Goal: Communication & Community: Share content

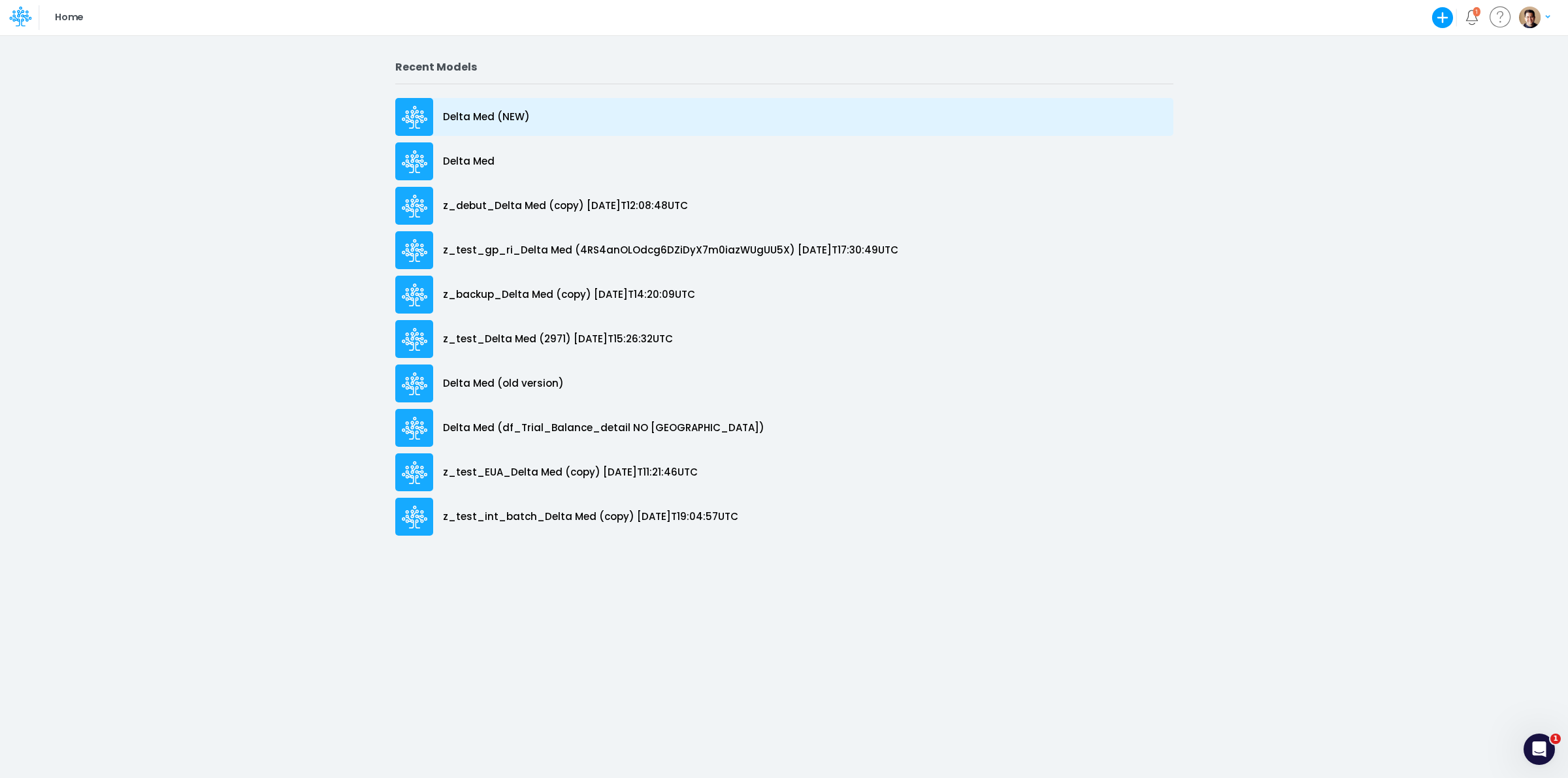
click at [475, 119] on p "Delta Med (NEW)" at bounding box center [486, 117] width 87 height 15
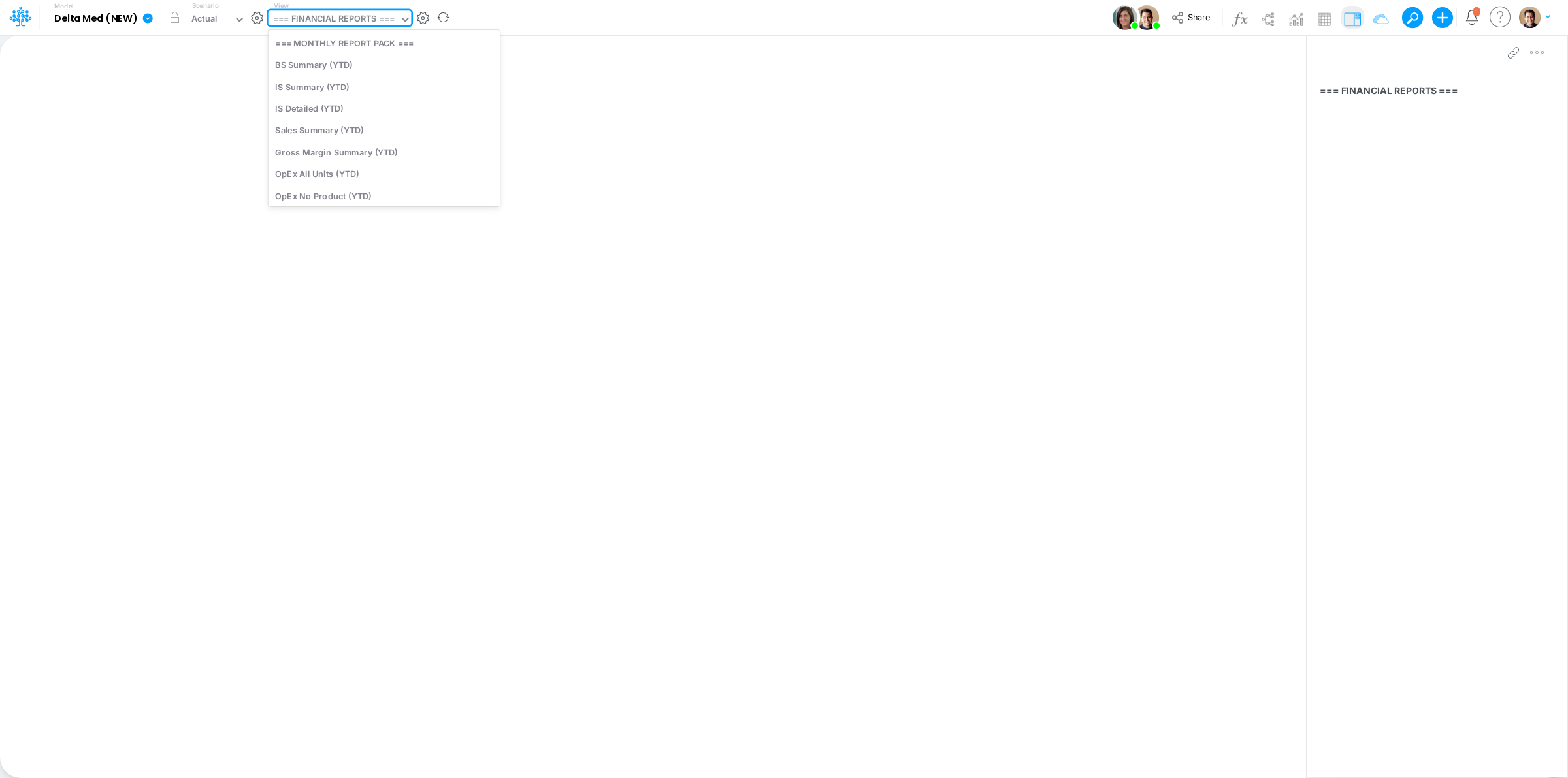
click at [359, 24] on div "=== FINANCIAL REPORTS ===" at bounding box center [334, 20] width 122 height 15
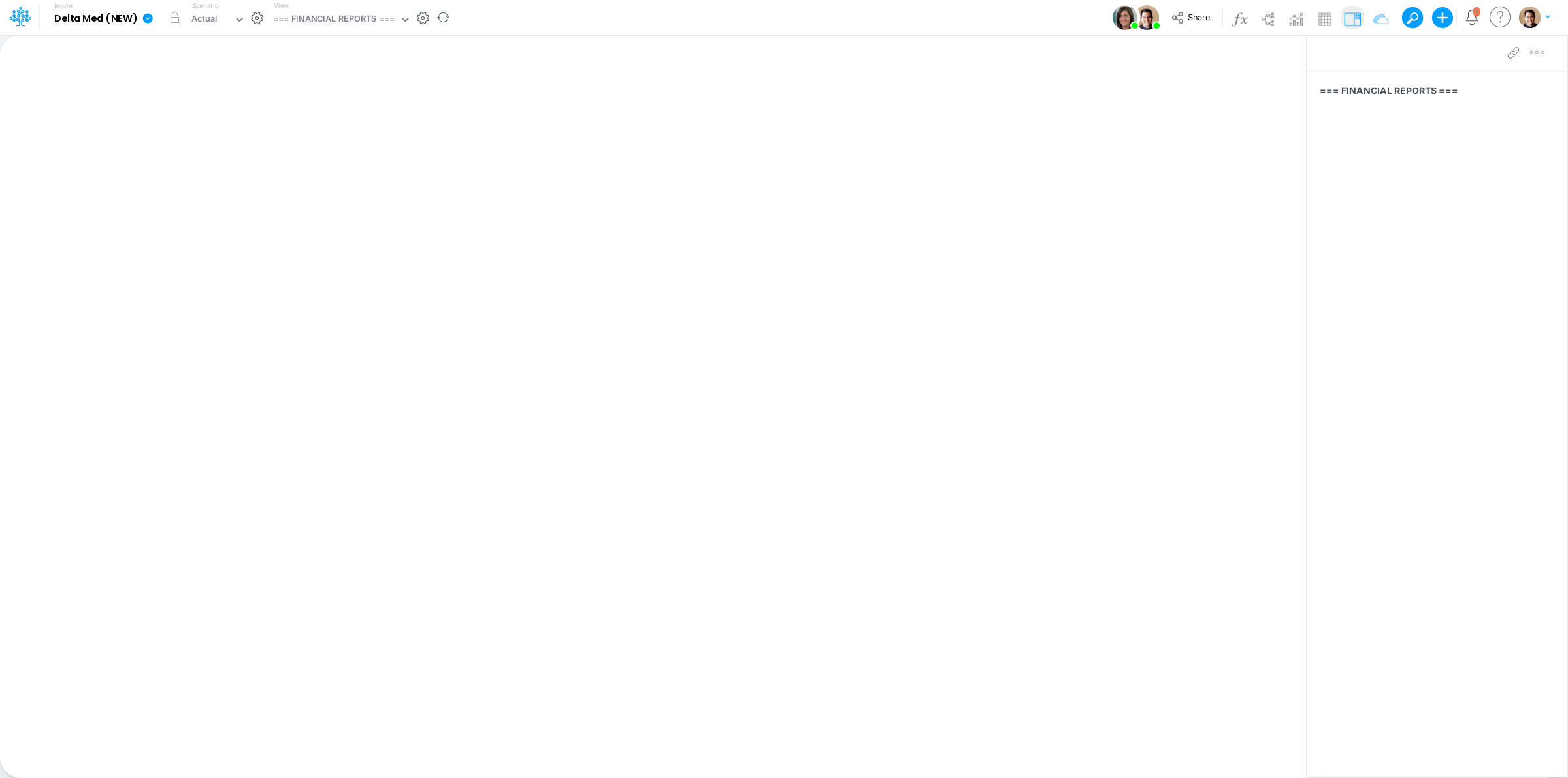
click at [144, 20] on icon at bounding box center [148, 18] width 10 height 10
click at [211, 128] on button "View model info" at bounding box center [213, 135] width 140 height 20
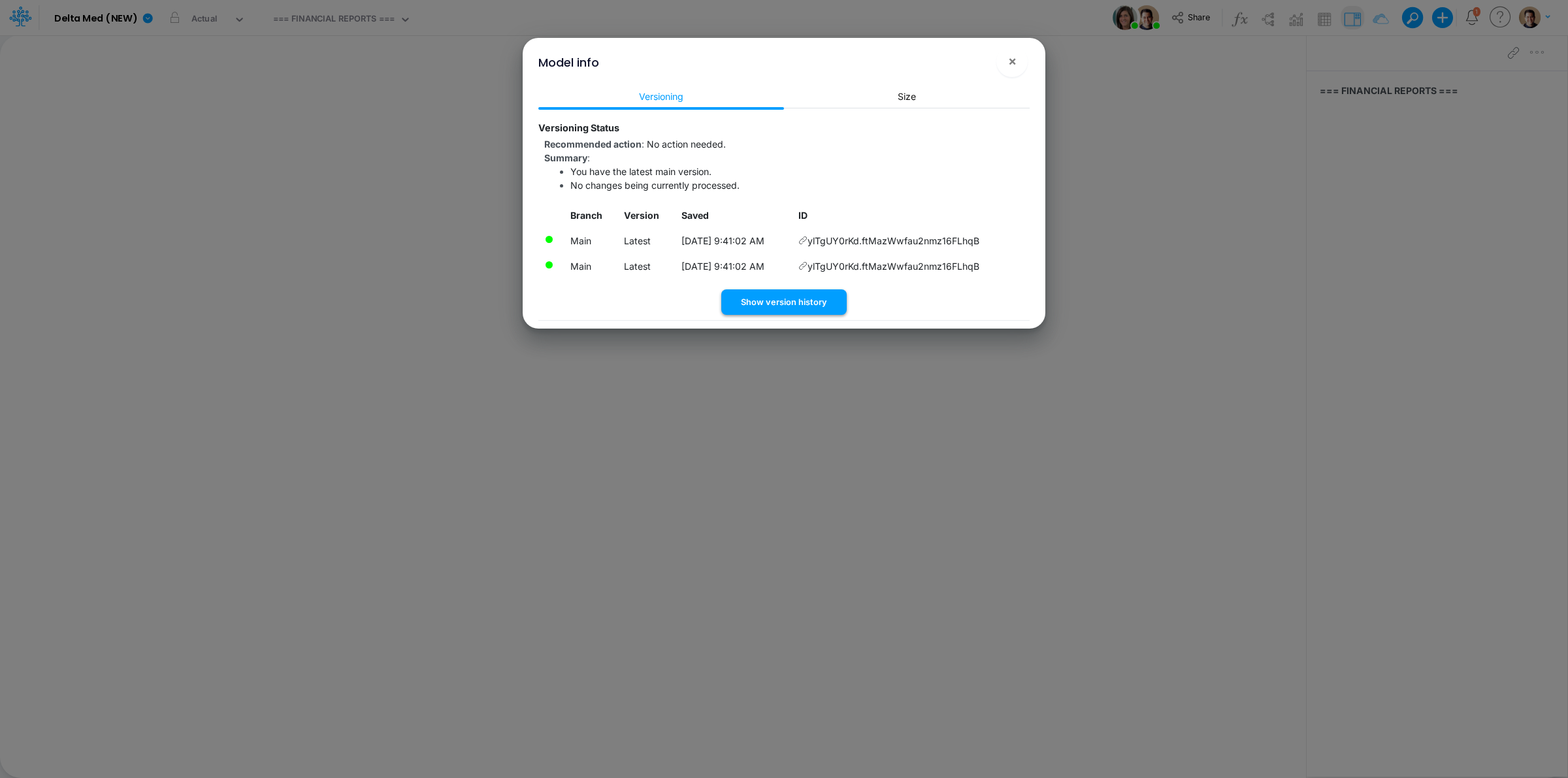
click at [818, 300] on button "Show version history" at bounding box center [784, 302] width 125 height 26
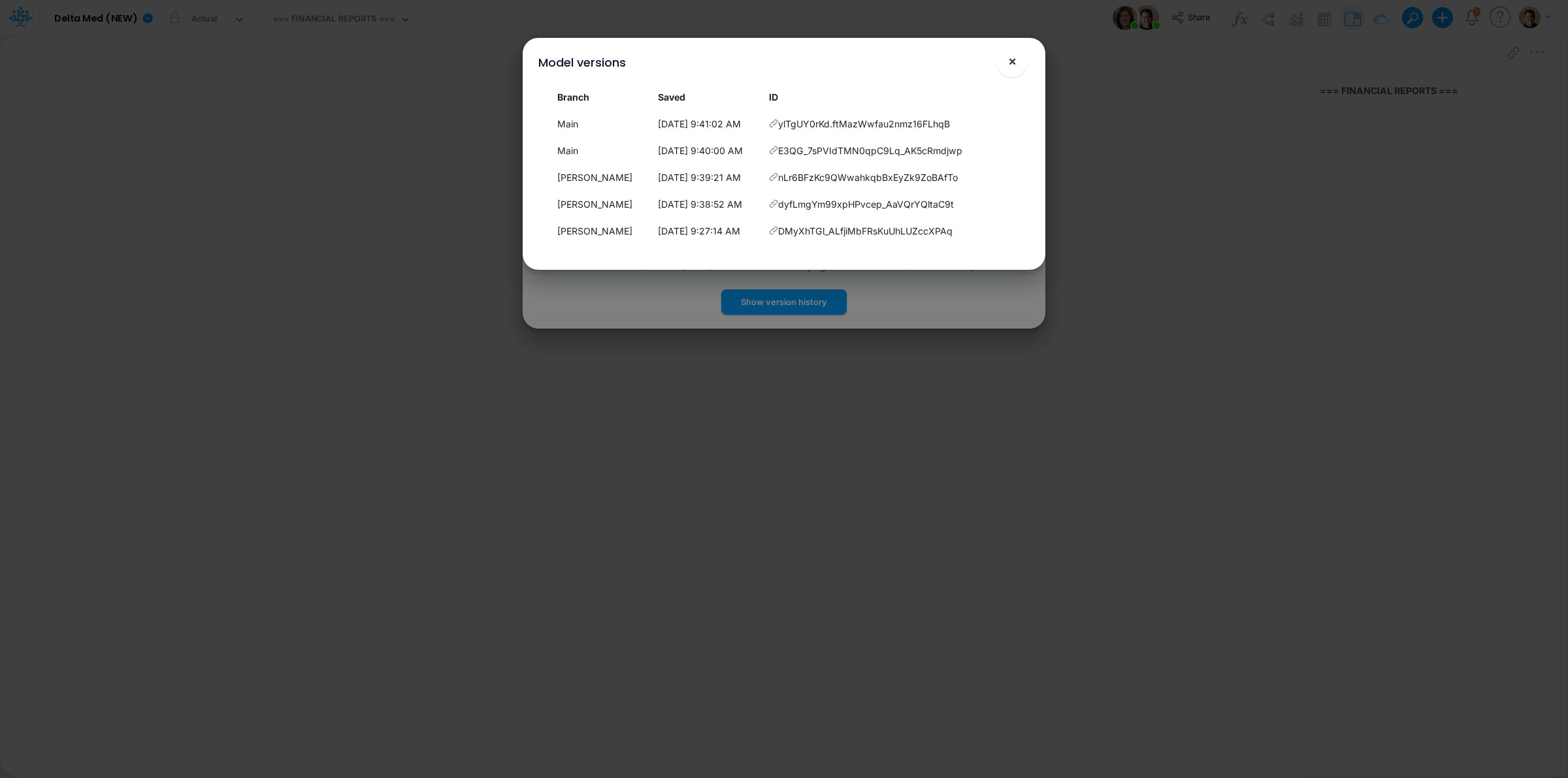
click at [1017, 68] on button "×" at bounding box center [1012, 62] width 32 height 32
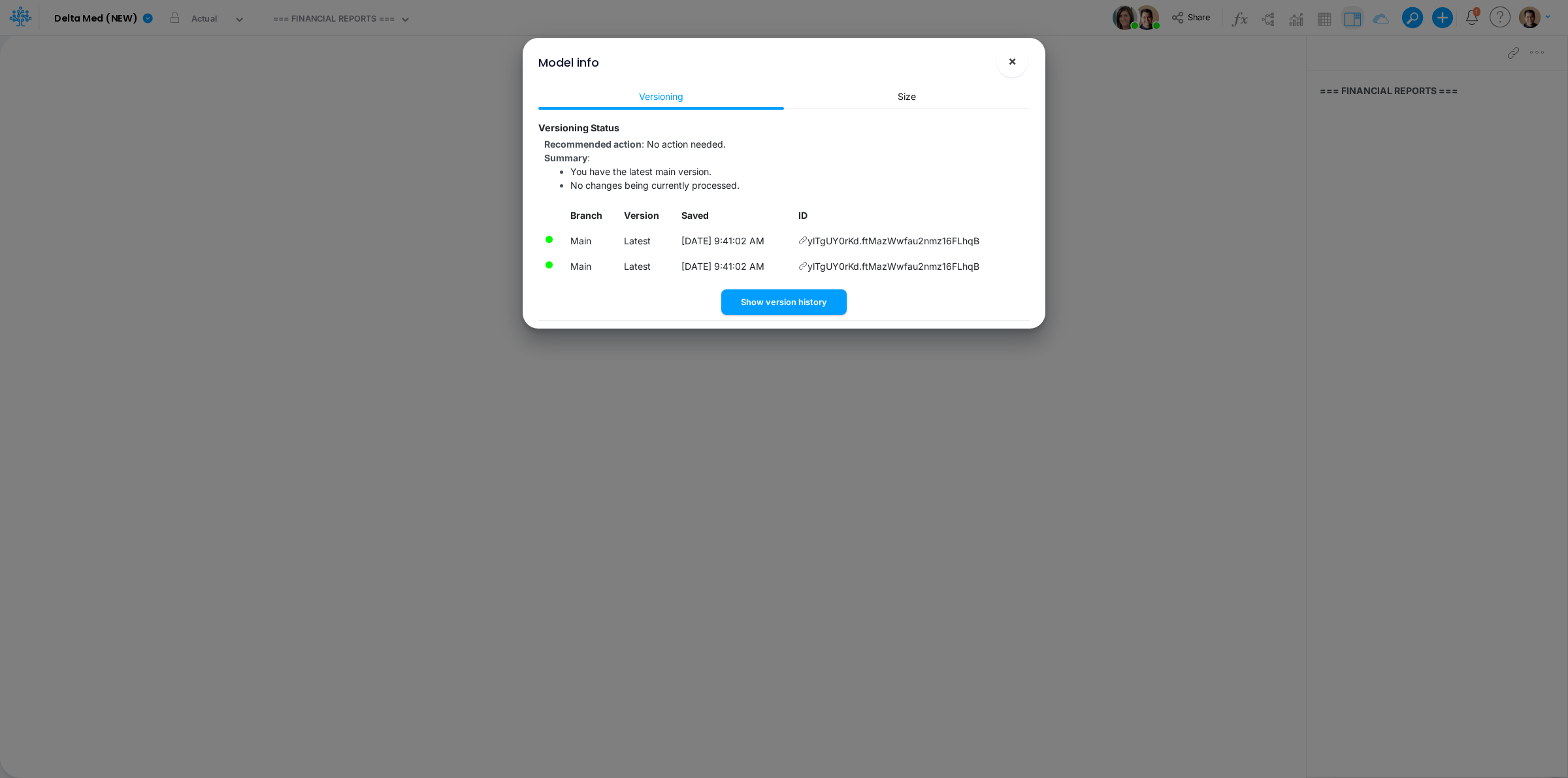
click at [1017, 66] on button "×" at bounding box center [1012, 62] width 32 height 32
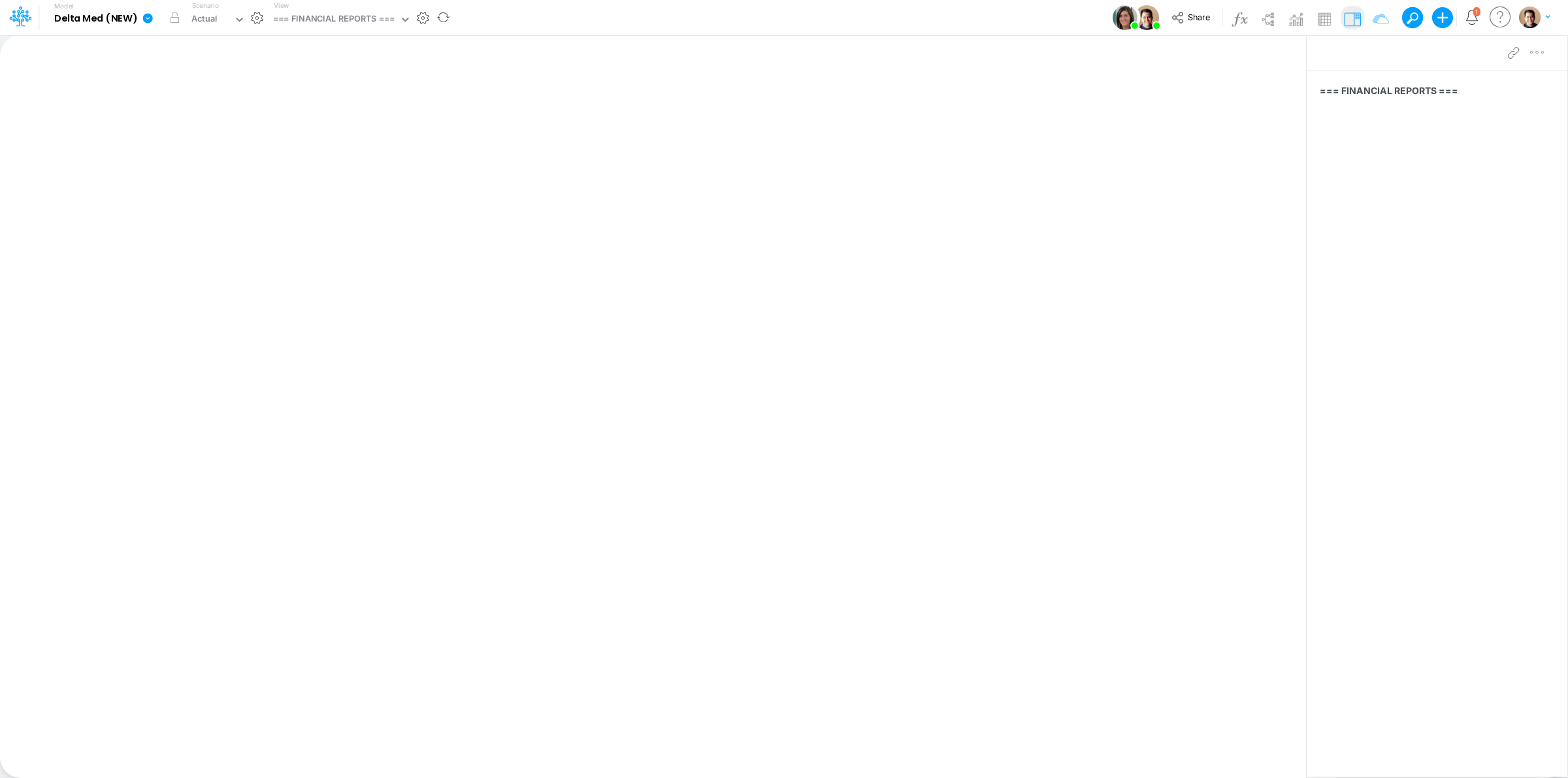
click at [149, 16] on icon at bounding box center [148, 18] width 10 height 10
click at [211, 127] on button "View model info" at bounding box center [213, 135] width 140 height 20
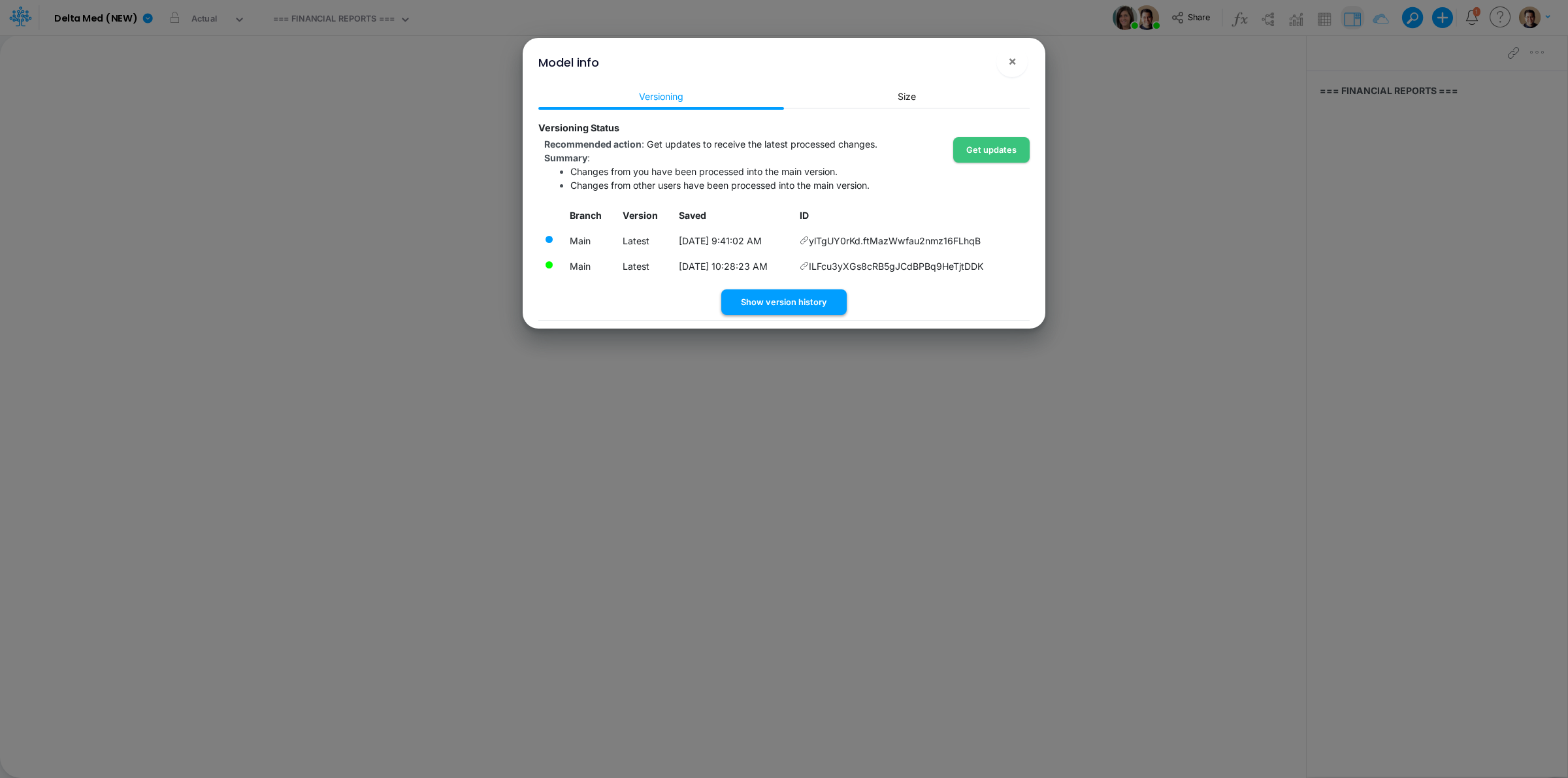
click at [807, 291] on button "Show version history" at bounding box center [784, 302] width 125 height 26
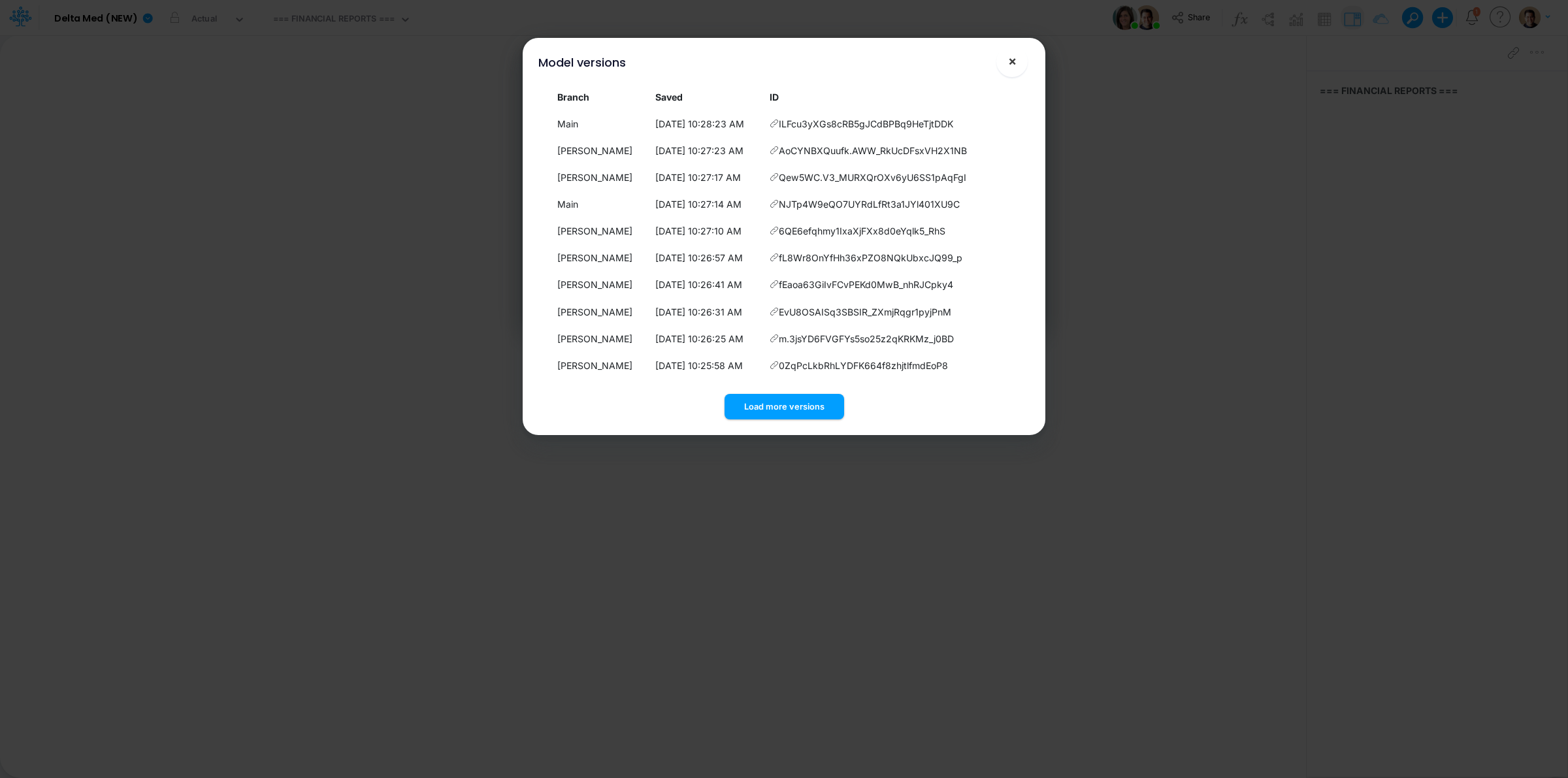
click at [1008, 57] on span "×" at bounding box center [1012, 61] width 9 height 16
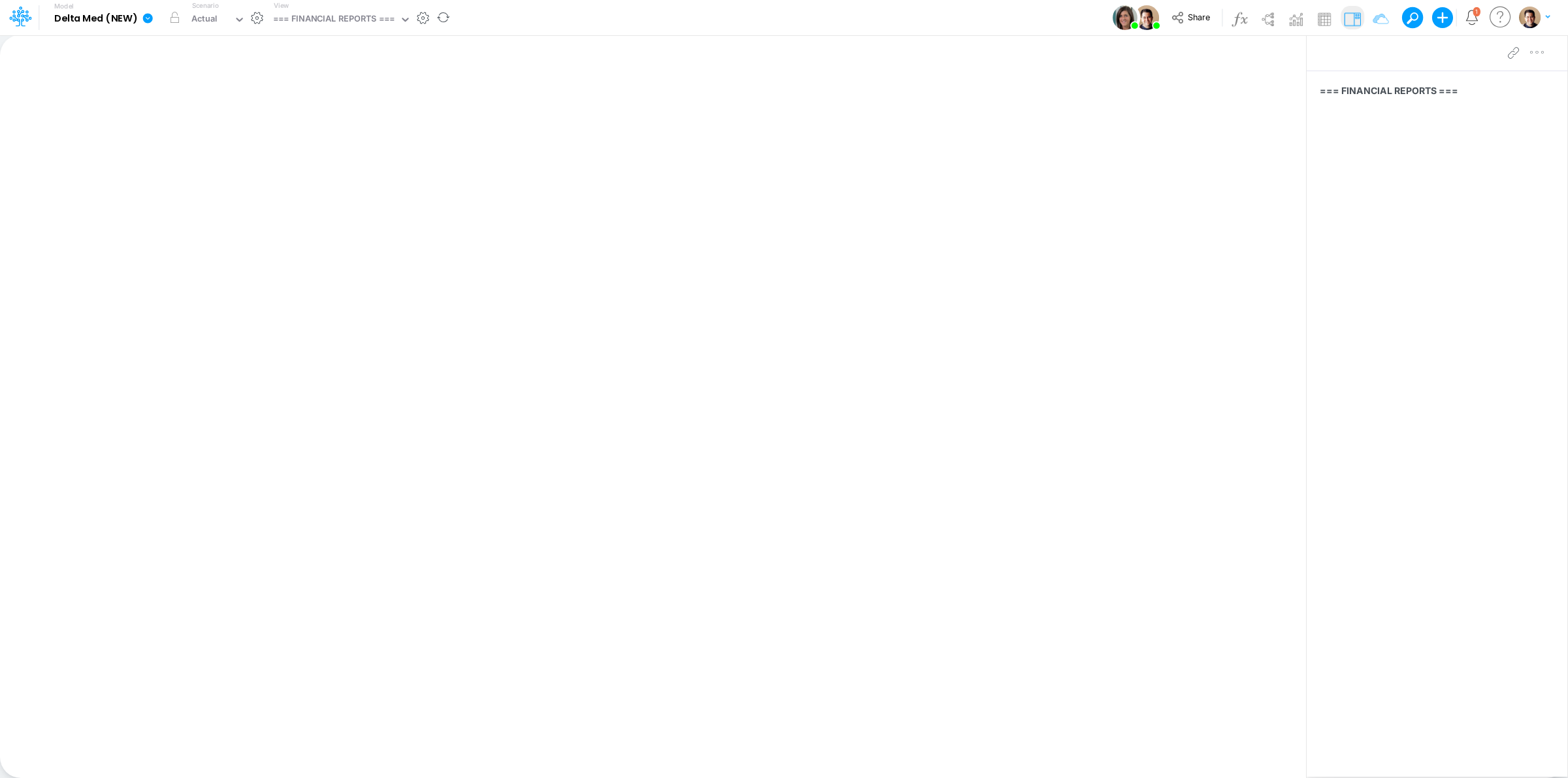
click at [149, 18] on icon at bounding box center [148, 18] width 10 height 10
click at [196, 135] on button "View model info" at bounding box center [213, 135] width 140 height 20
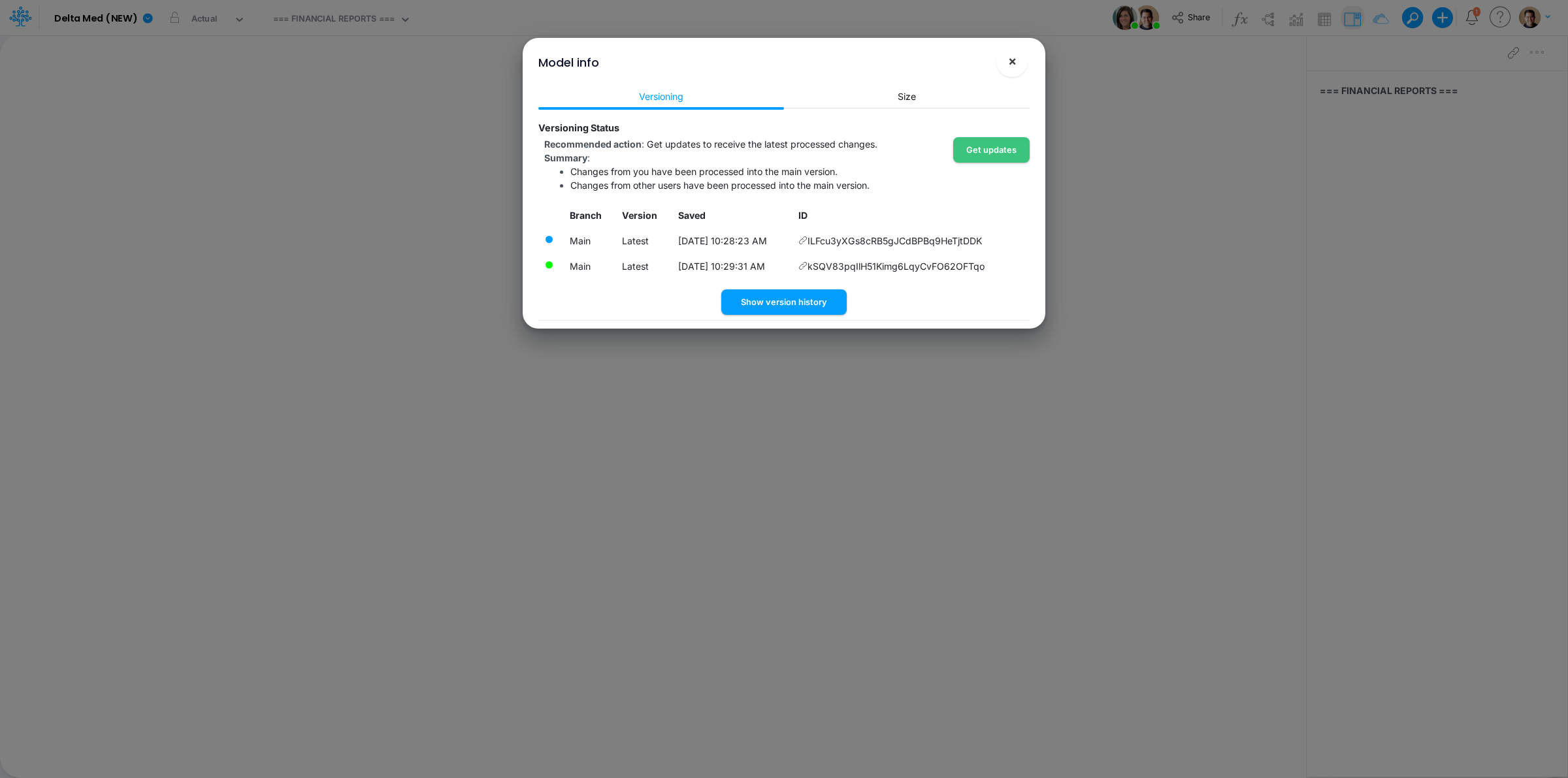
click at [1010, 60] on span "×" at bounding box center [1012, 61] width 9 height 16
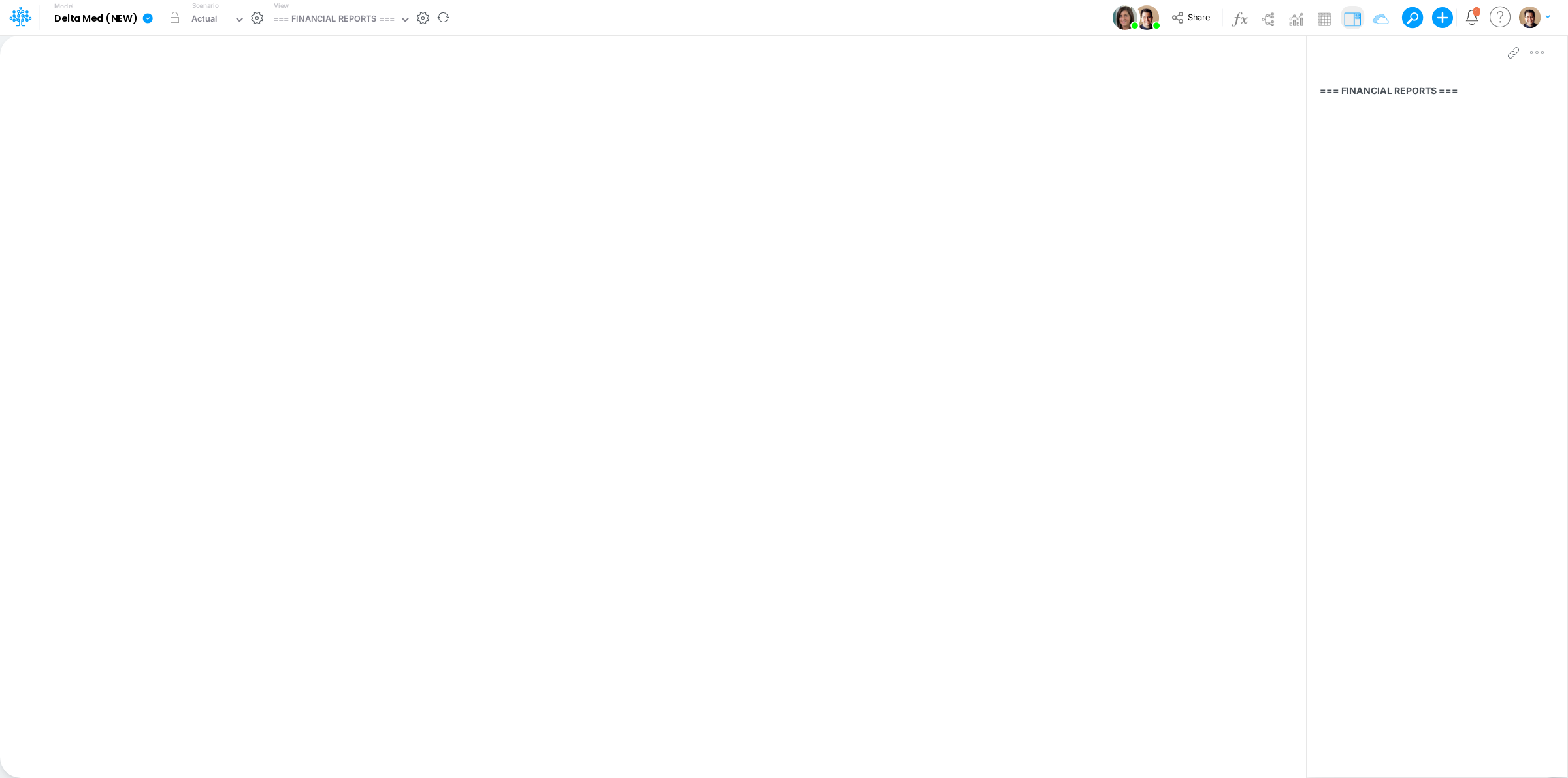
drag, startPoint x: 139, startPoint y: 16, endPoint x: 145, endPoint y: 24, distance: 10.0
click at [139, 16] on link at bounding box center [150, 18] width 26 height 34
click at [227, 132] on button "View model info" at bounding box center [213, 135] width 140 height 20
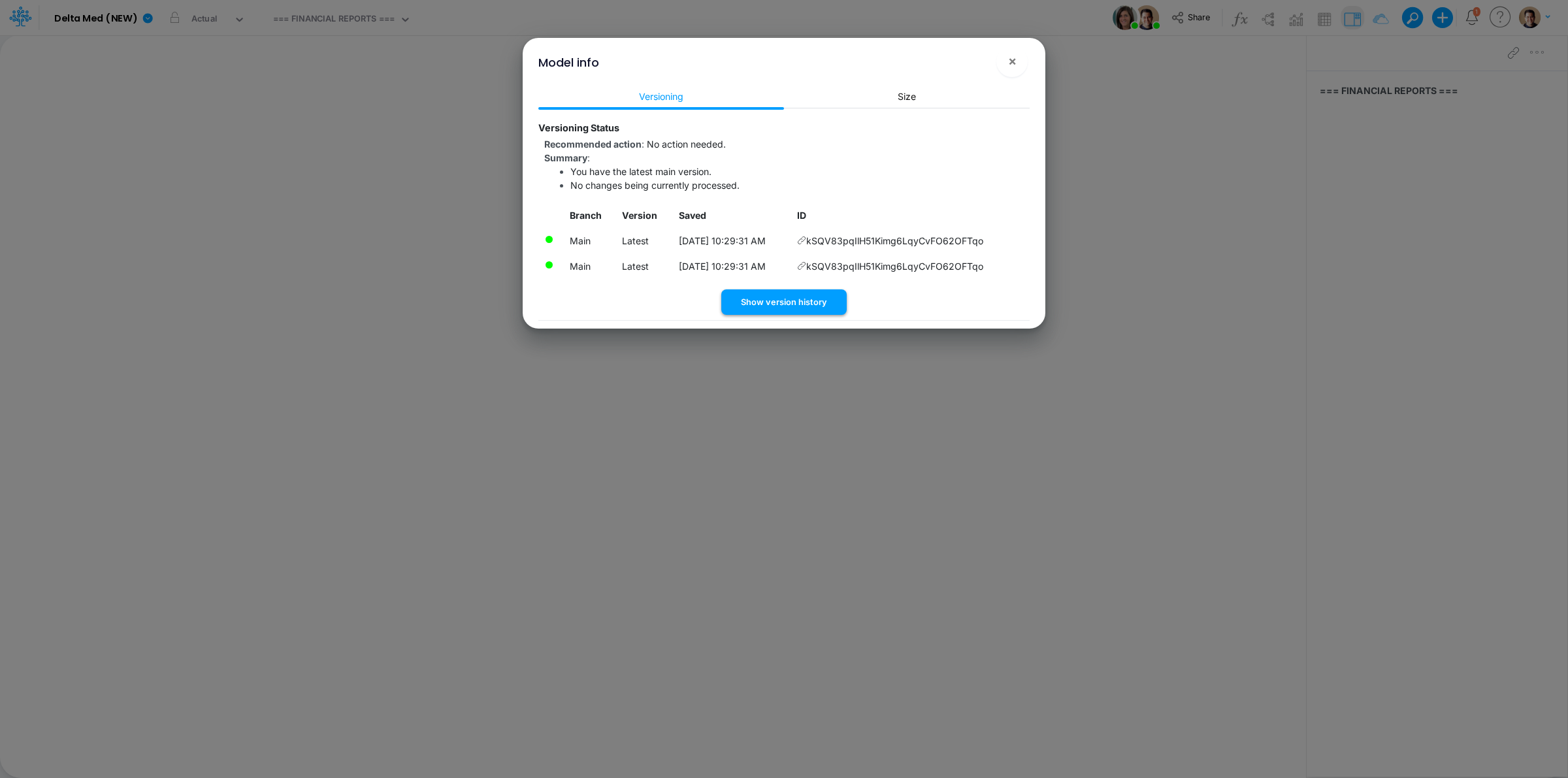
click at [826, 305] on button "Show version history" at bounding box center [784, 302] width 125 height 26
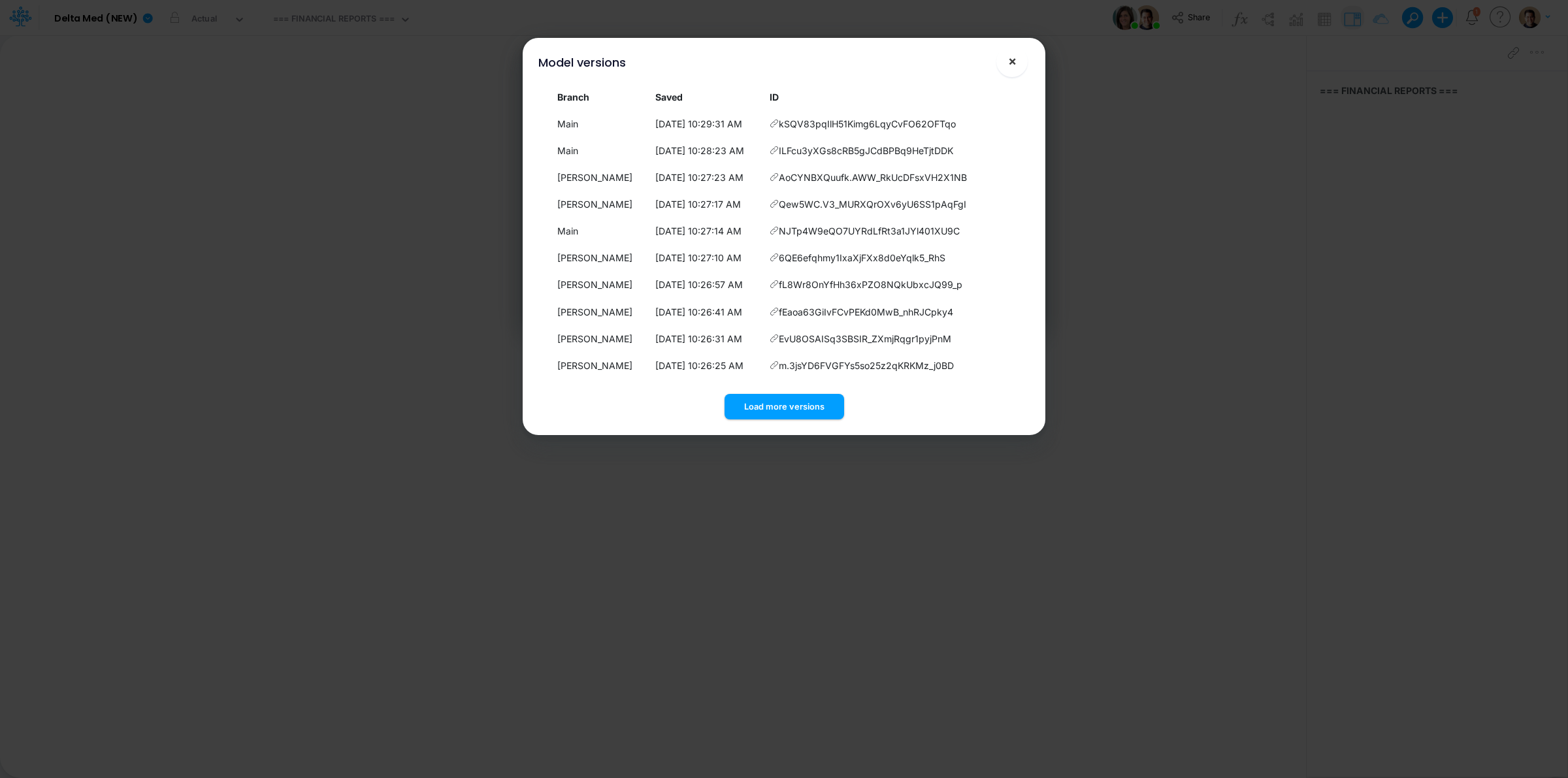
click at [1013, 62] on span "×" at bounding box center [1012, 61] width 9 height 16
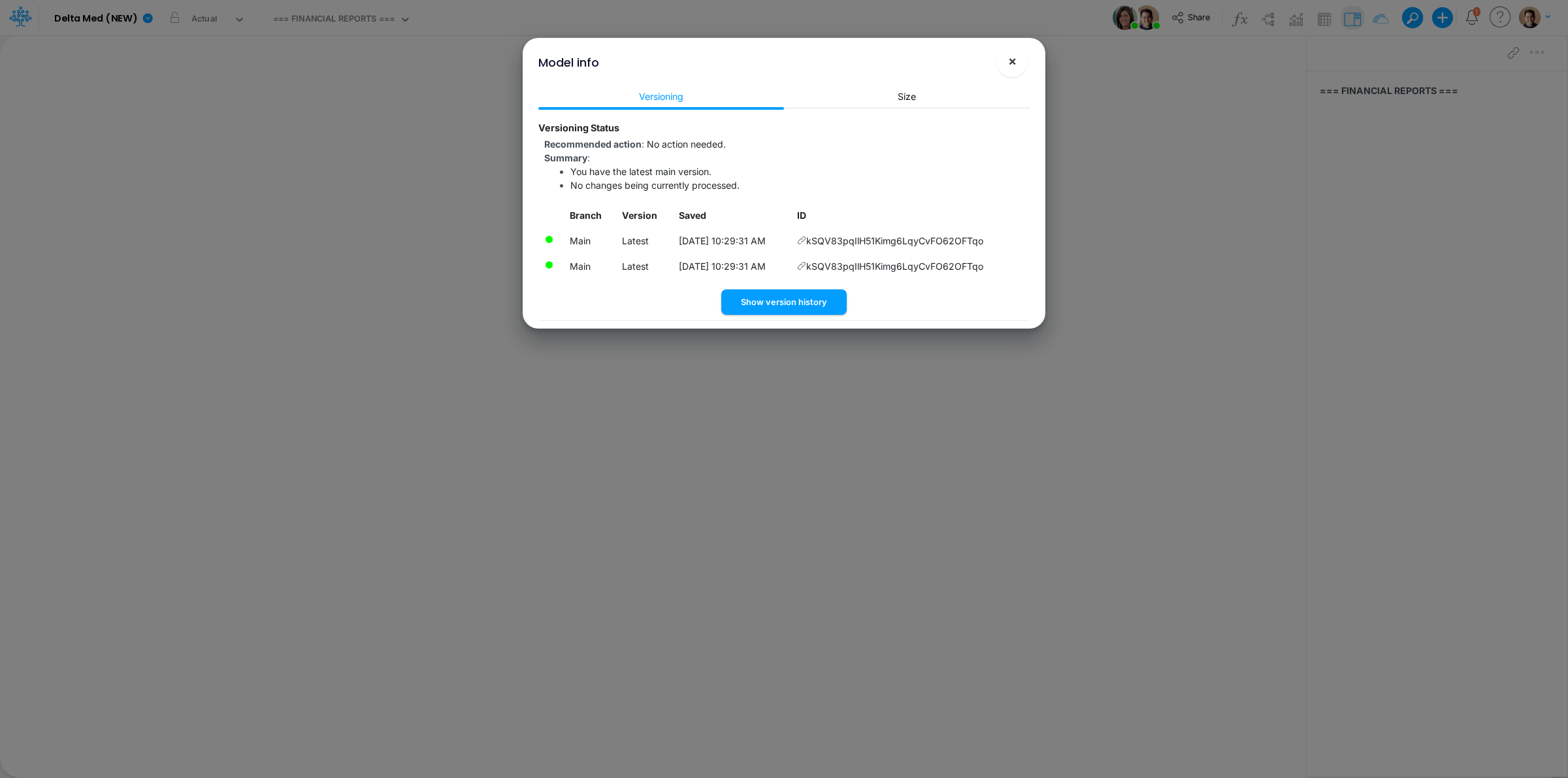
click at [1017, 63] on button "×" at bounding box center [1012, 62] width 32 height 32
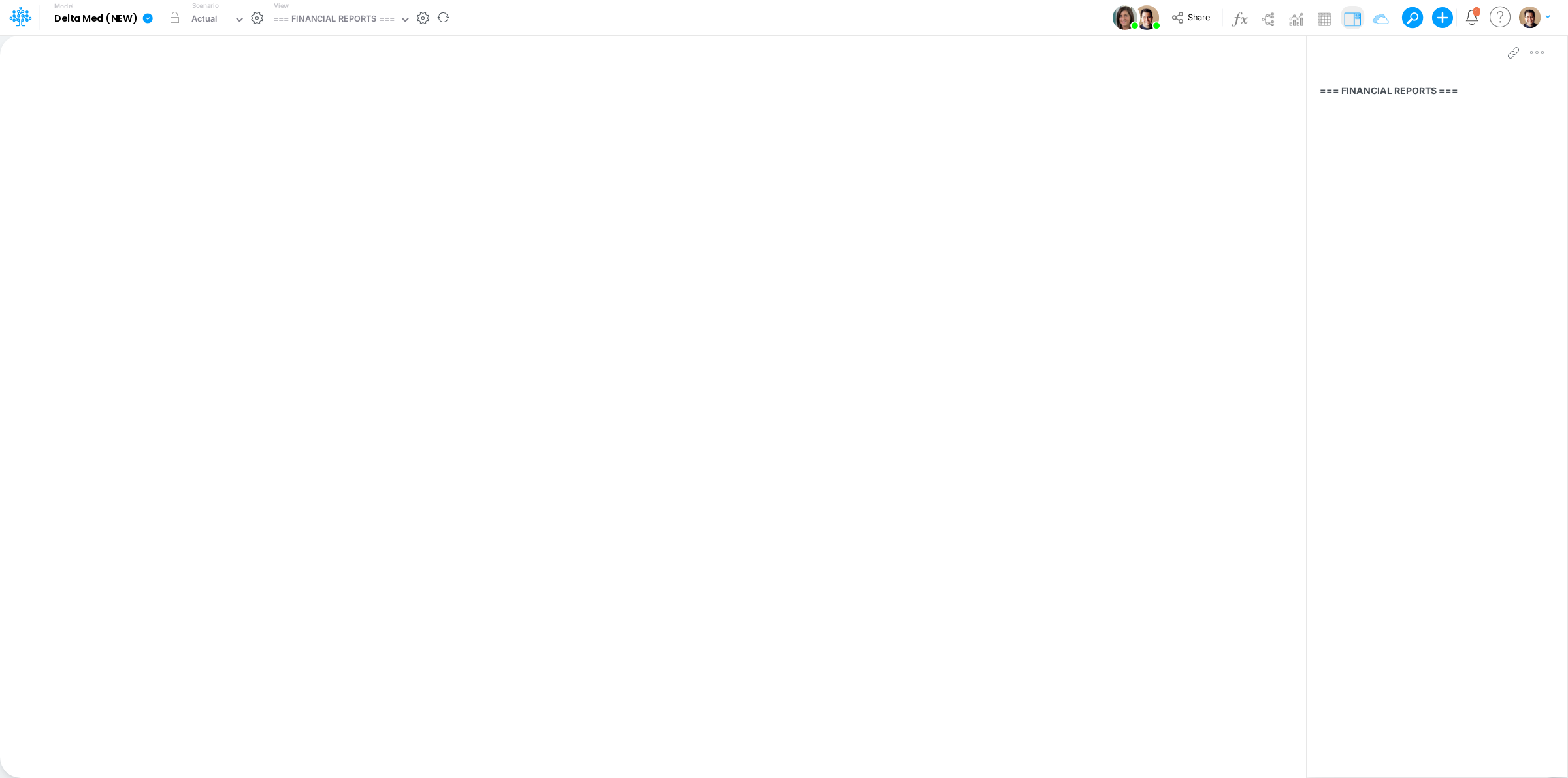
click at [146, 16] on icon at bounding box center [148, 18] width 10 height 10
click at [219, 133] on button "View model info" at bounding box center [213, 135] width 140 height 20
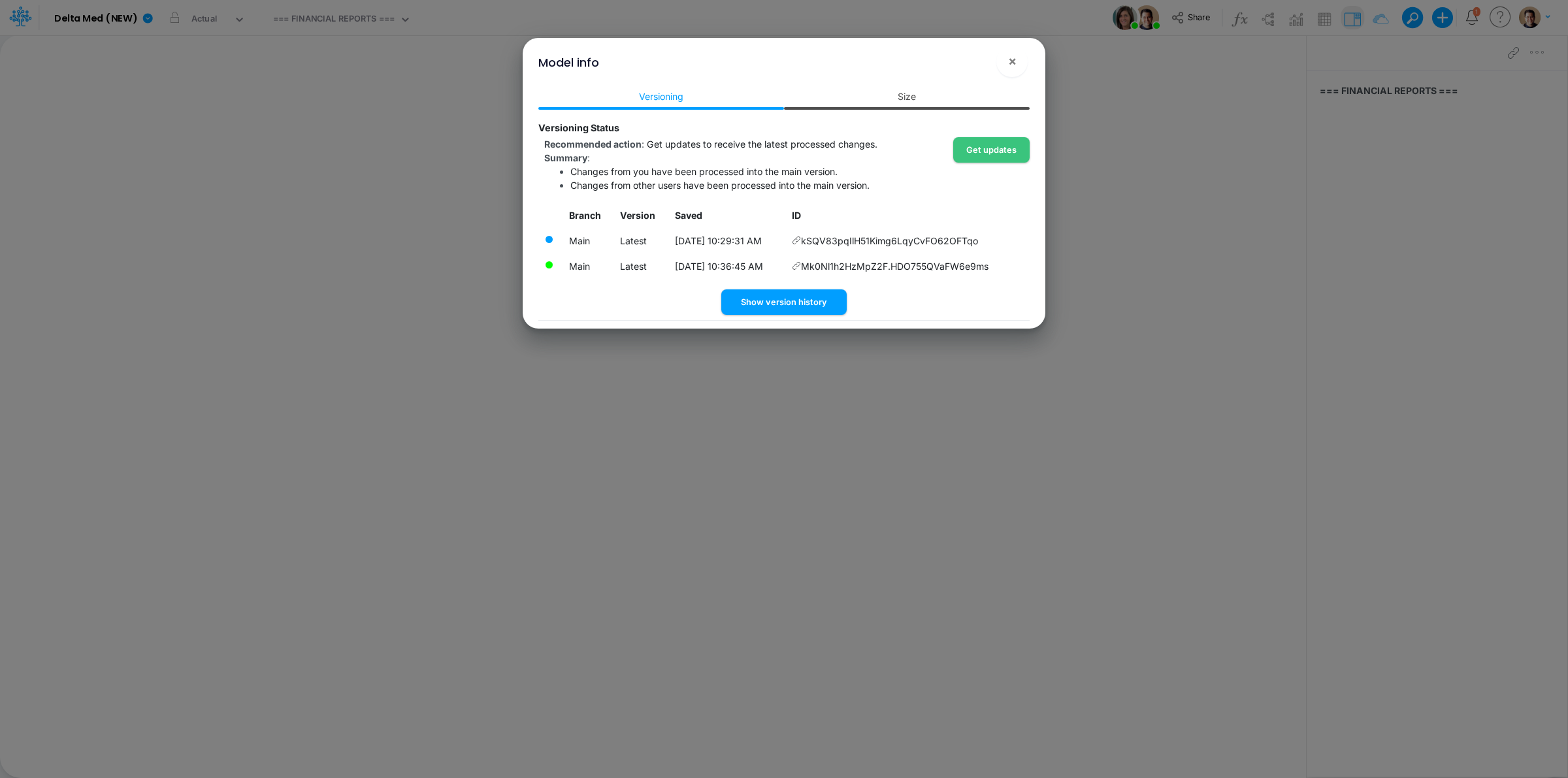
click at [833, 95] on link "Size" at bounding box center [907, 96] width 246 height 24
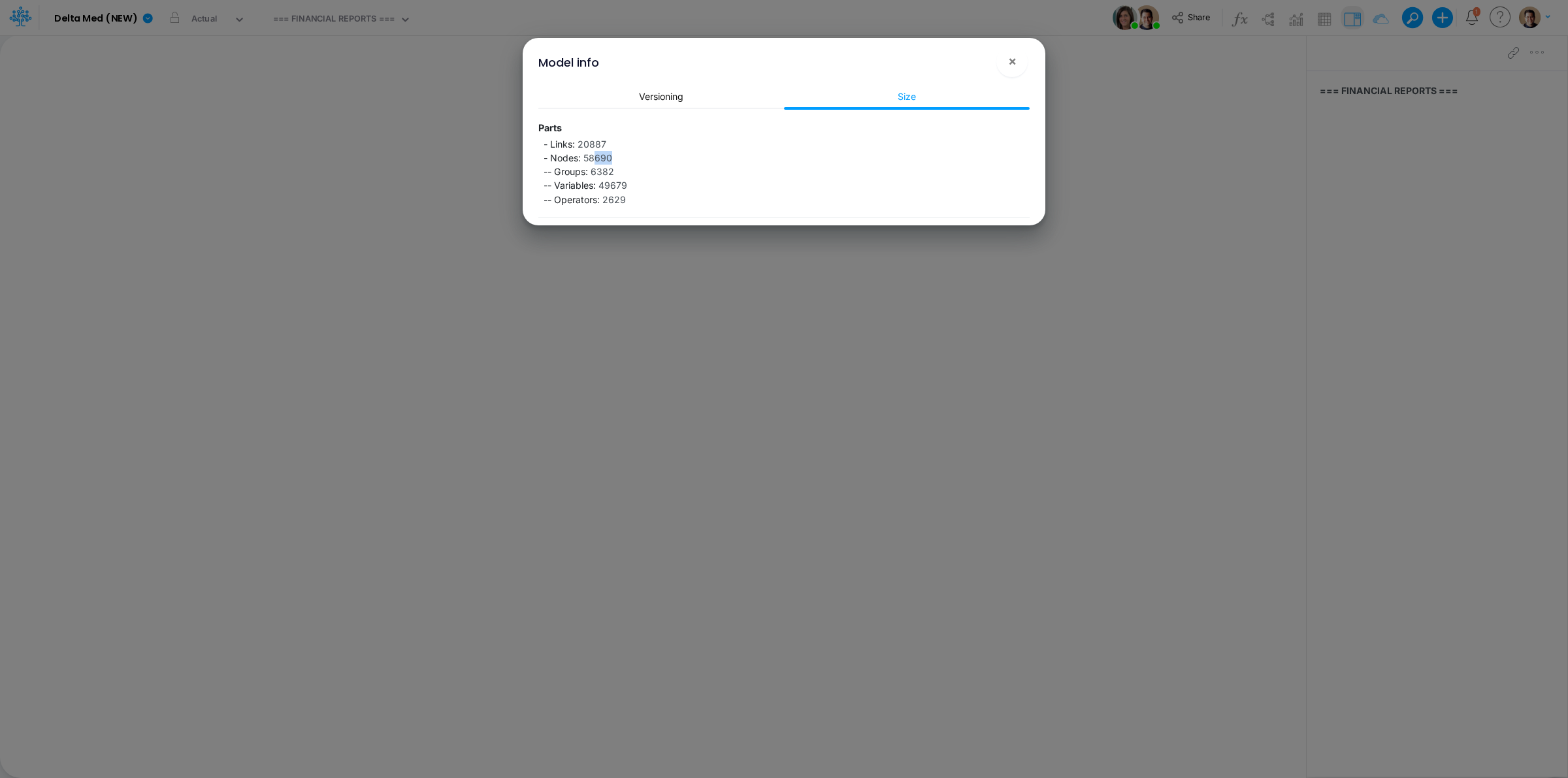
drag, startPoint x: 593, startPoint y: 159, endPoint x: 616, endPoint y: 159, distance: 23.0
click at [616, 159] on div "- Links: 20887 - Nodes: 58690 -- Groups: 6382 -- Variables: 49679 -- Operators:…" at bounding box center [784, 174] width 491 height 74
click at [681, 99] on link "Versioning" at bounding box center [661, 96] width 246 height 24
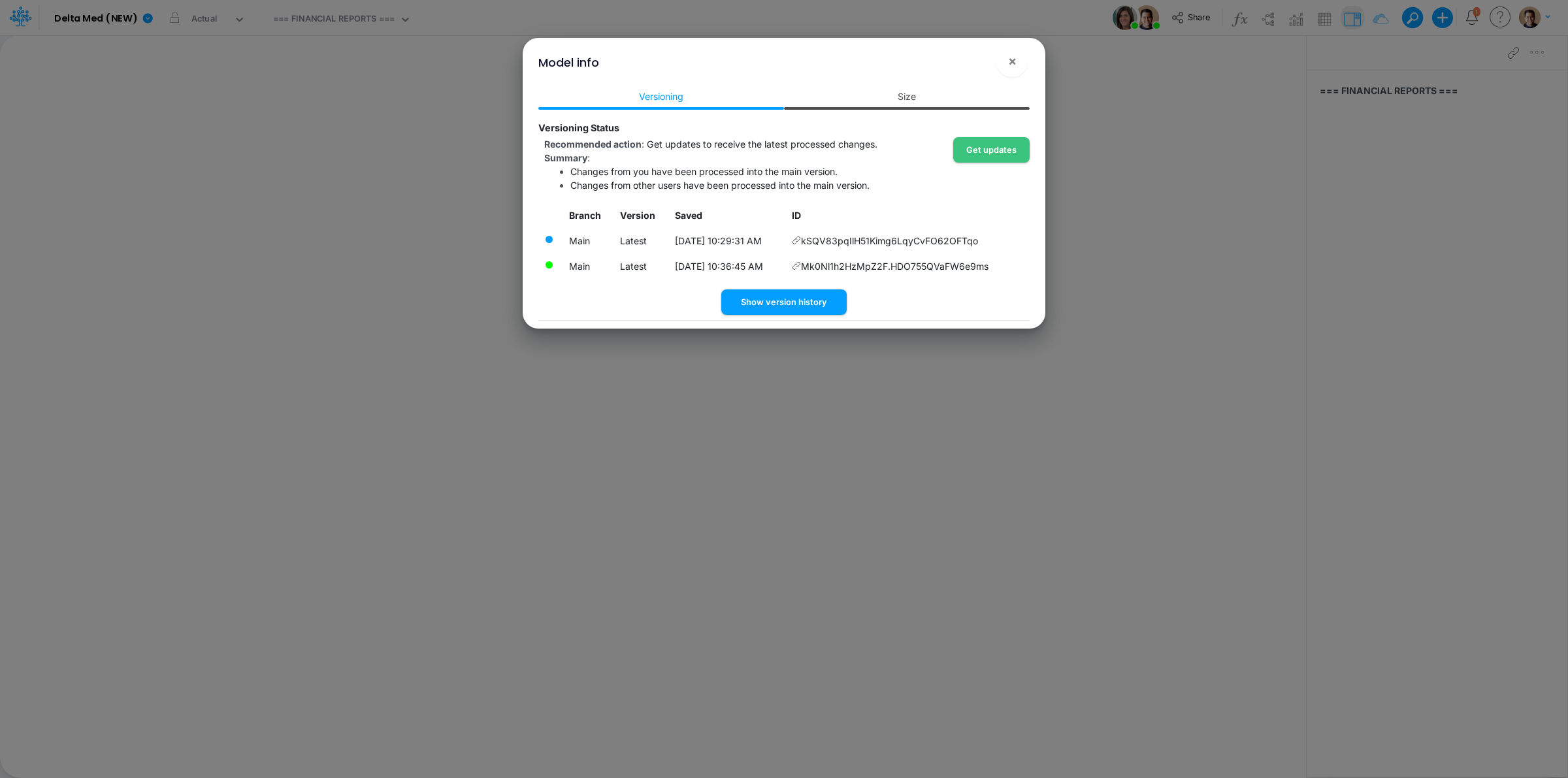
click at [848, 90] on link "Size" at bounding box center [907, 96] width 246 height 24
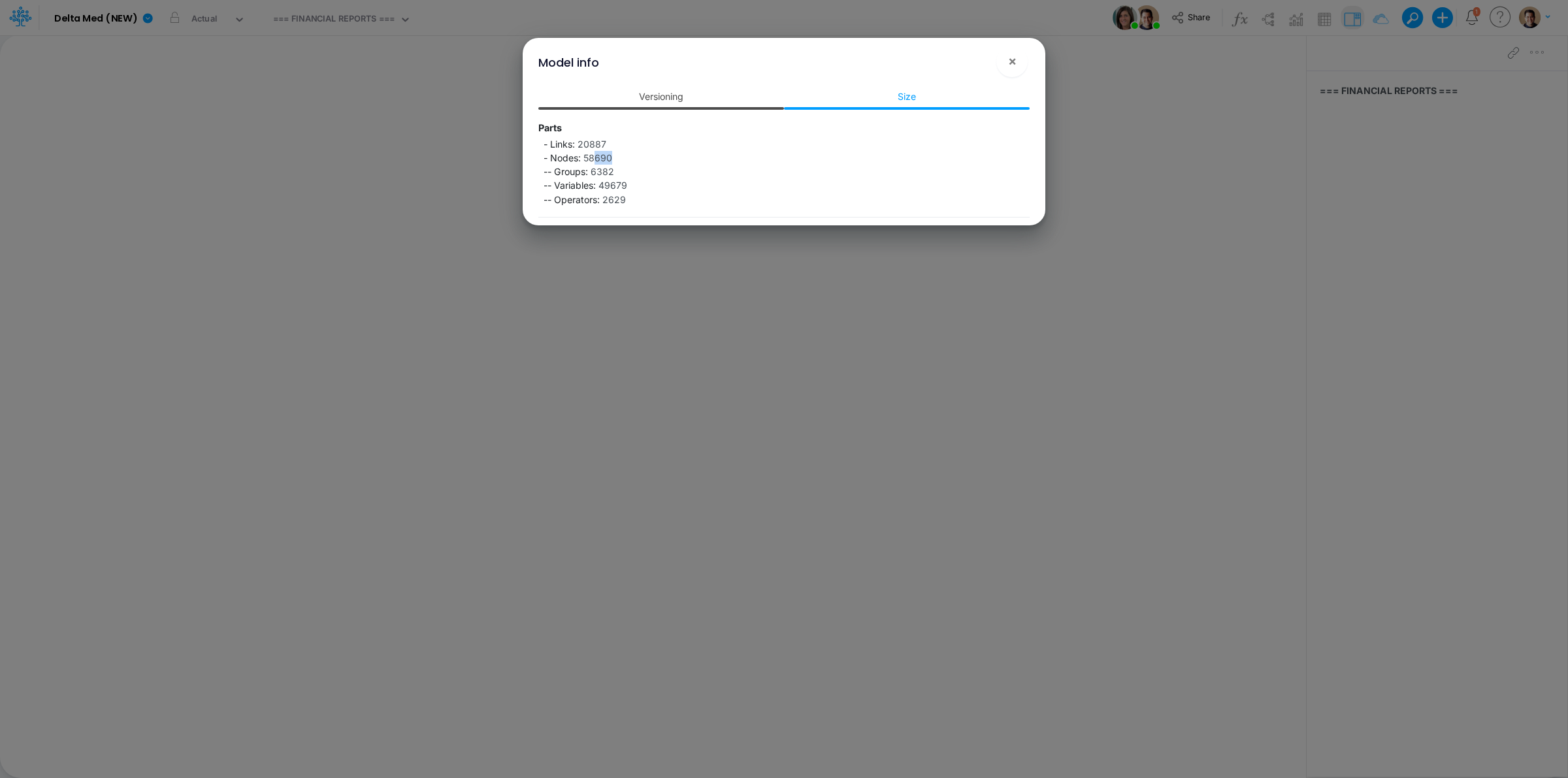
click at [696, 88] on link "Versioning" at bounding box center [661, 96] width 246 height 24
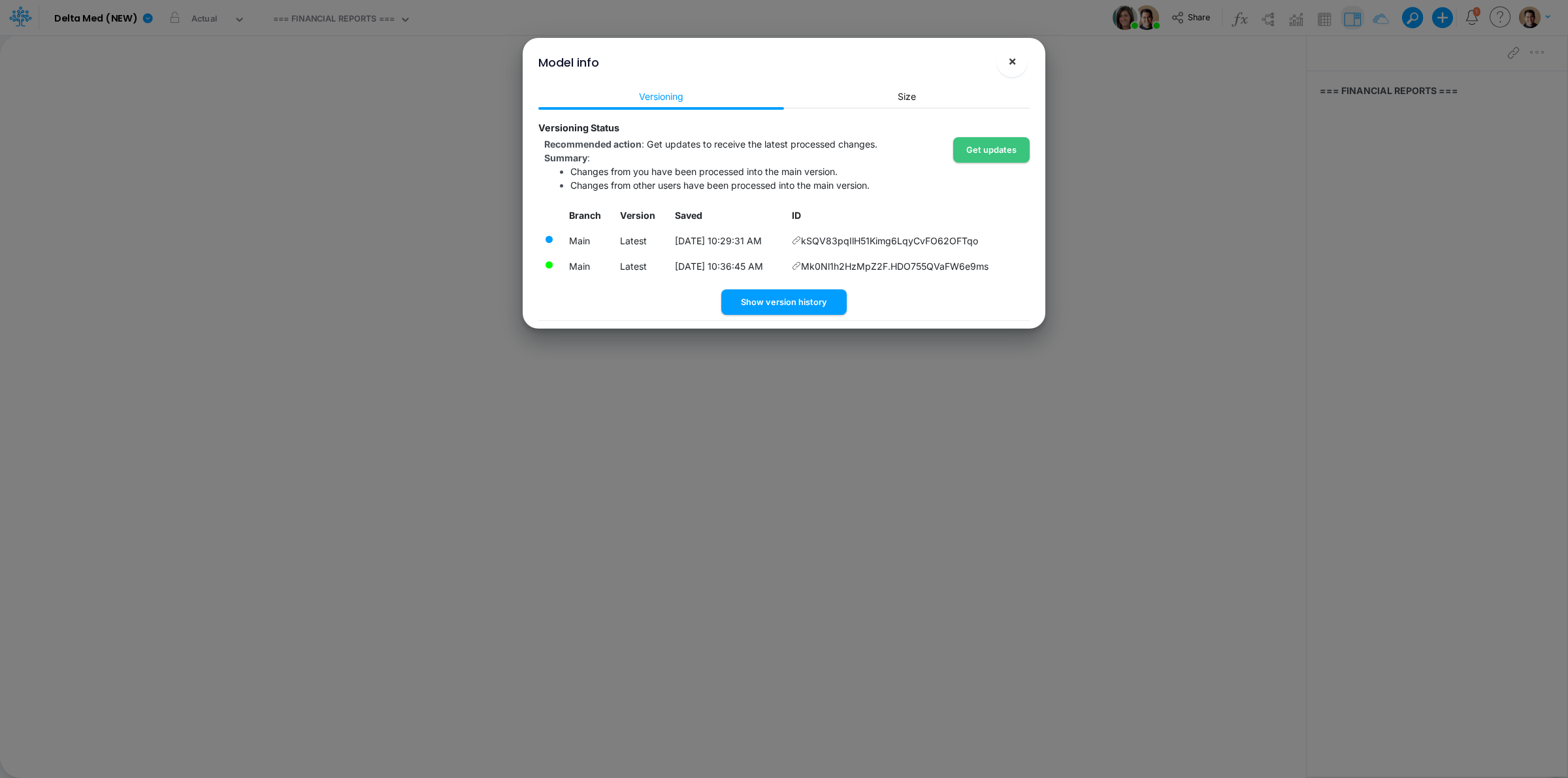
drag, startPoint x: 1011, startPoint y: 60, endPoint x: 462, endPoint y: 46, distance: 549.2
click at [1010, 60] on span "×" at bounding box center [1012, 61] width 9 height 16
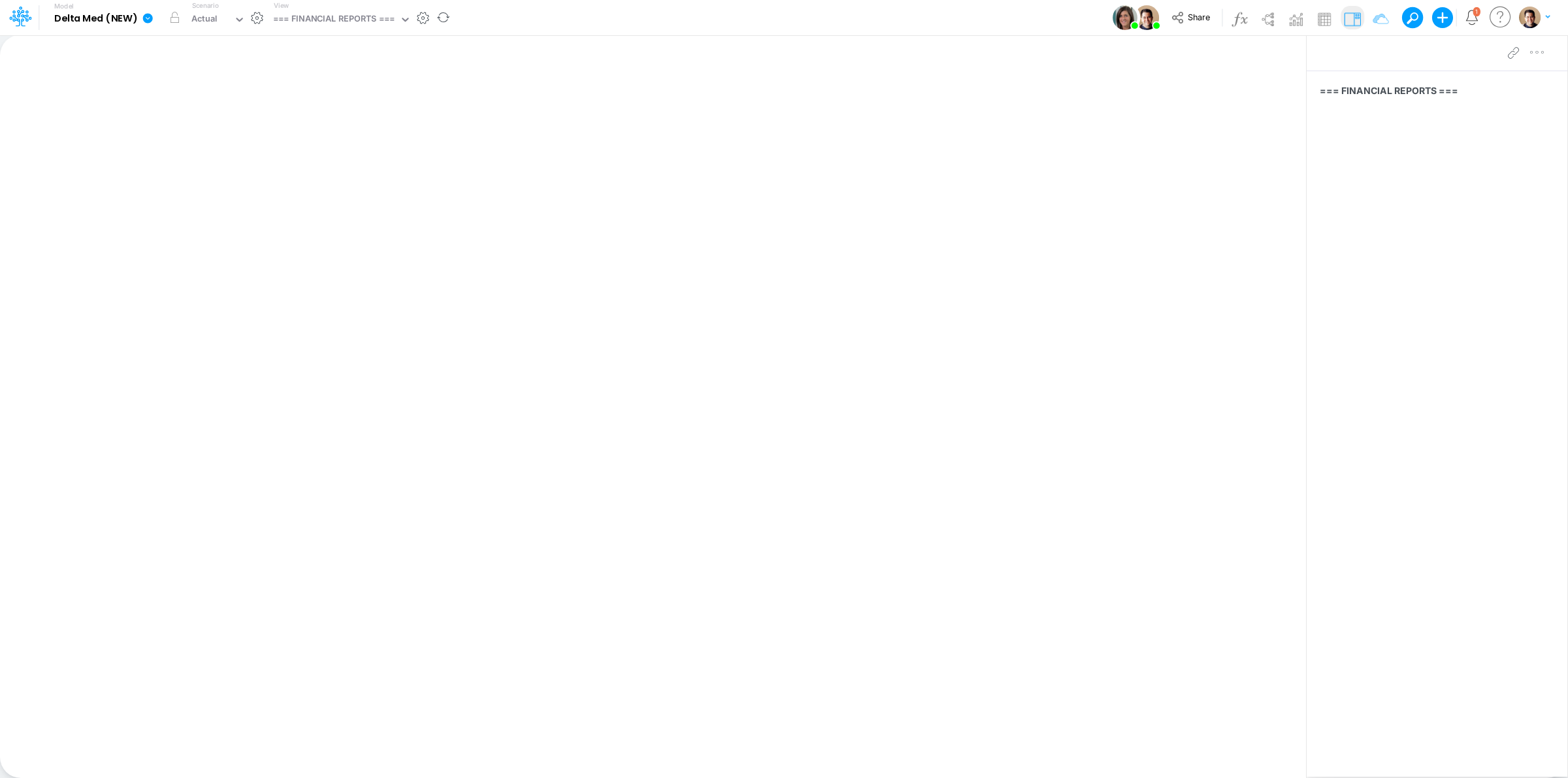
click at [148, 17] on icon at bounding box center [148, 18] width 10 height 10
click at [224, 132] on button "View model info" at bounding box center [213, 135] width 140 height 20
click at [1194, 18] on span "Share" at bounding box center [1199, 16] width 22 height 10
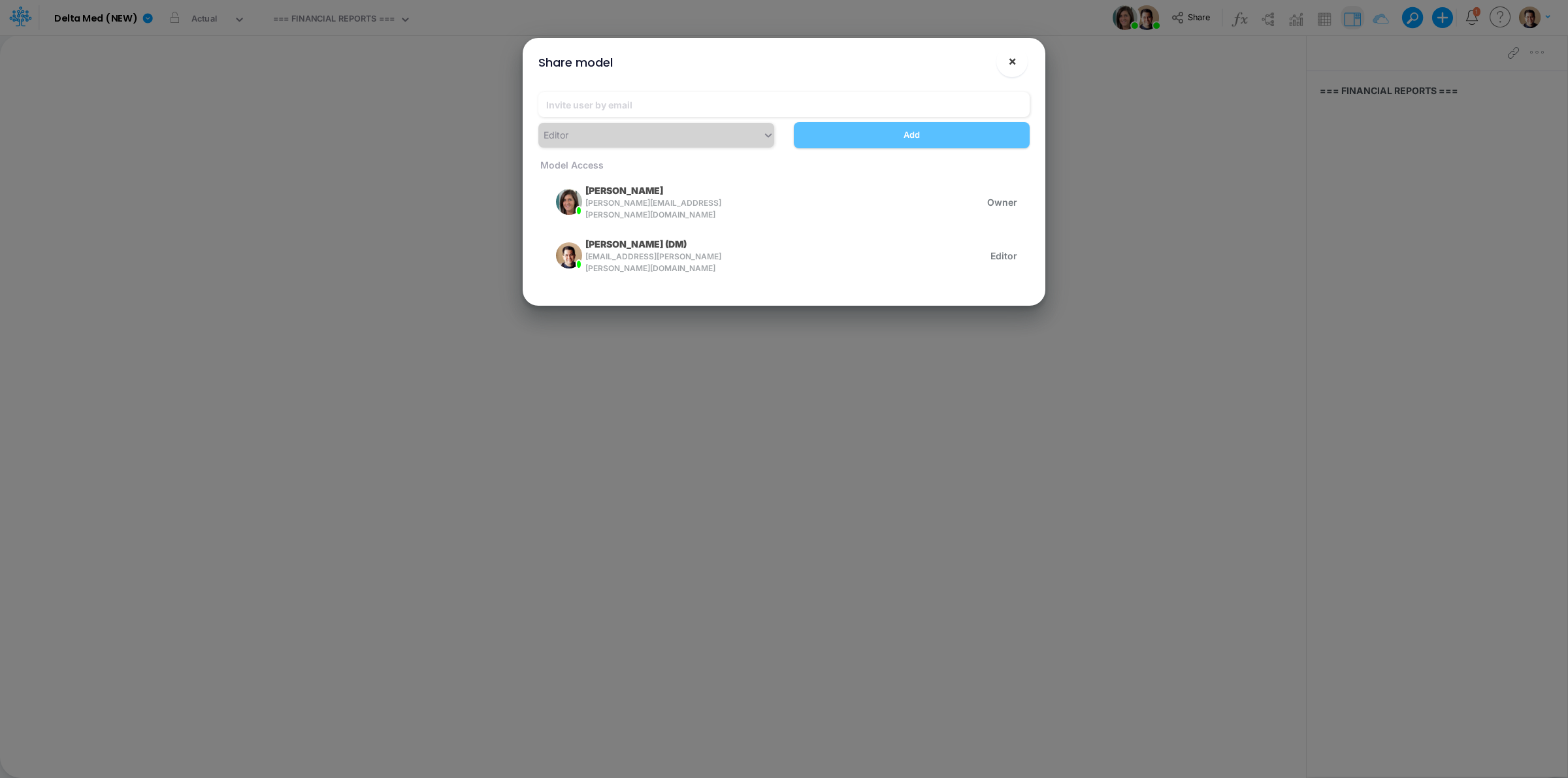
click at [1010, 62] on span "×" at bounding box center [1012, 61] width 9 height 16
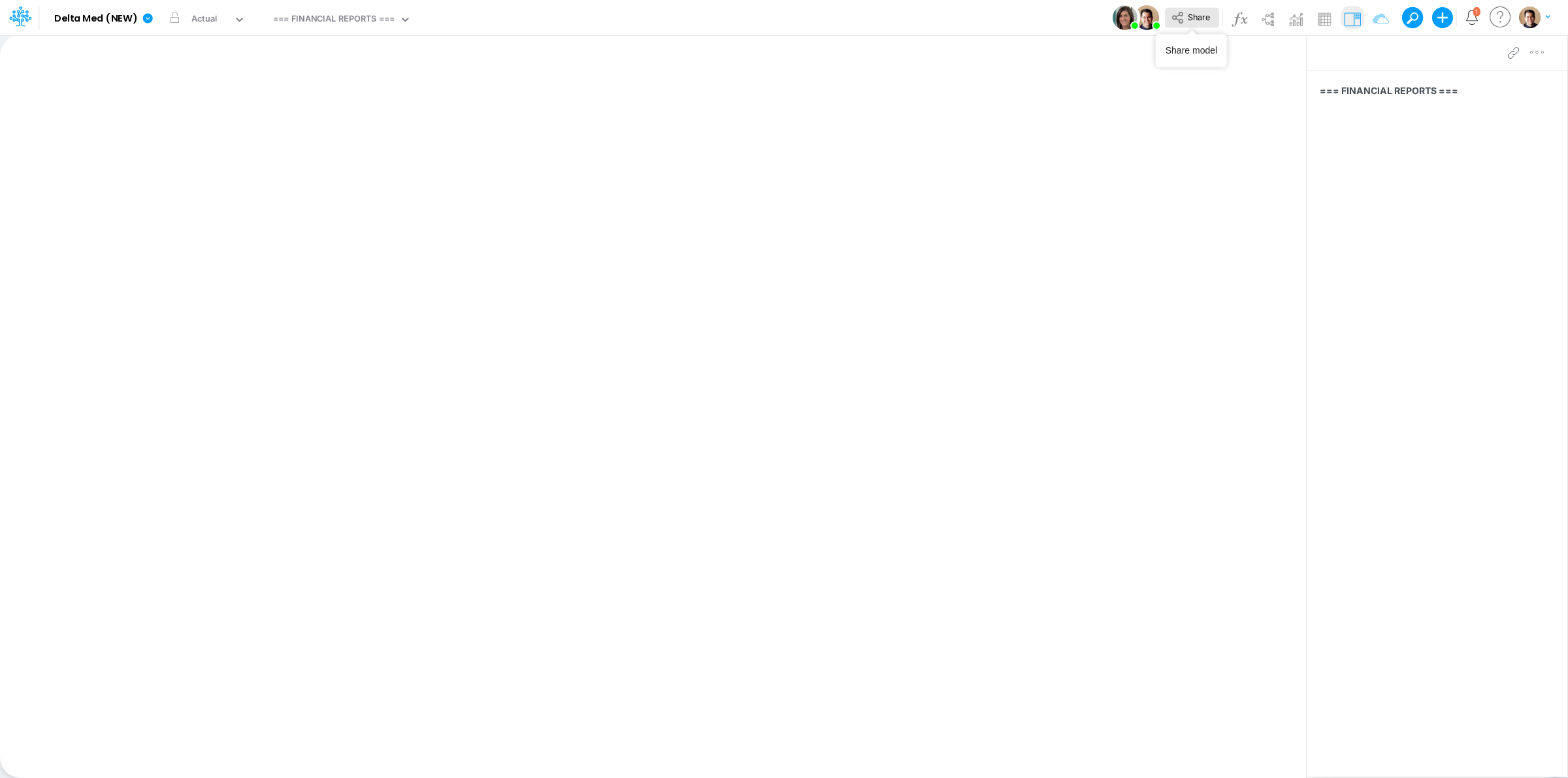
click at [1177, 12] on icon at bounding box center [1178, 18] width 14 height 14
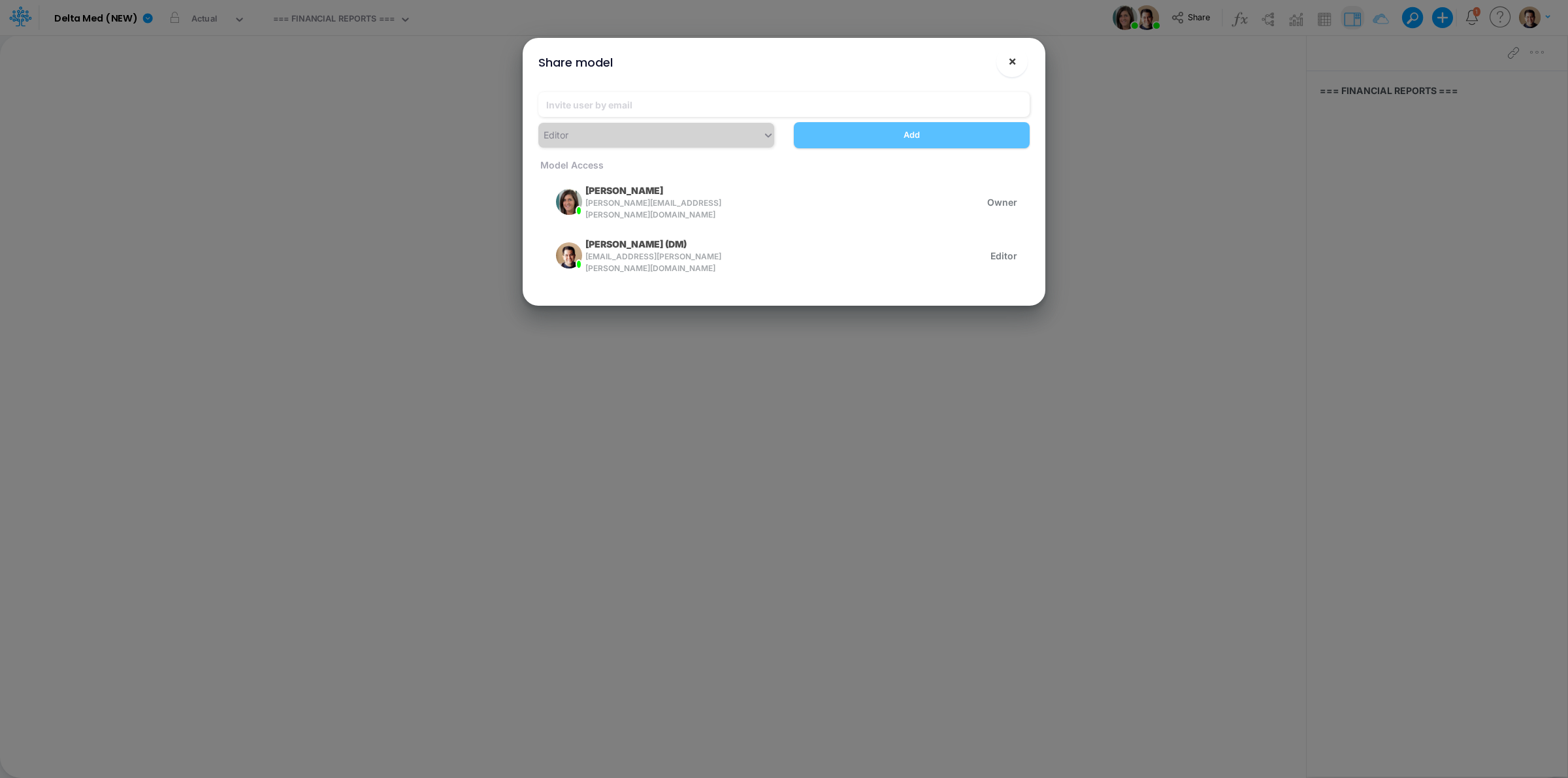
click at [1015, 56] on span "×" at bounding box center [1012, 61] width 9 height 16
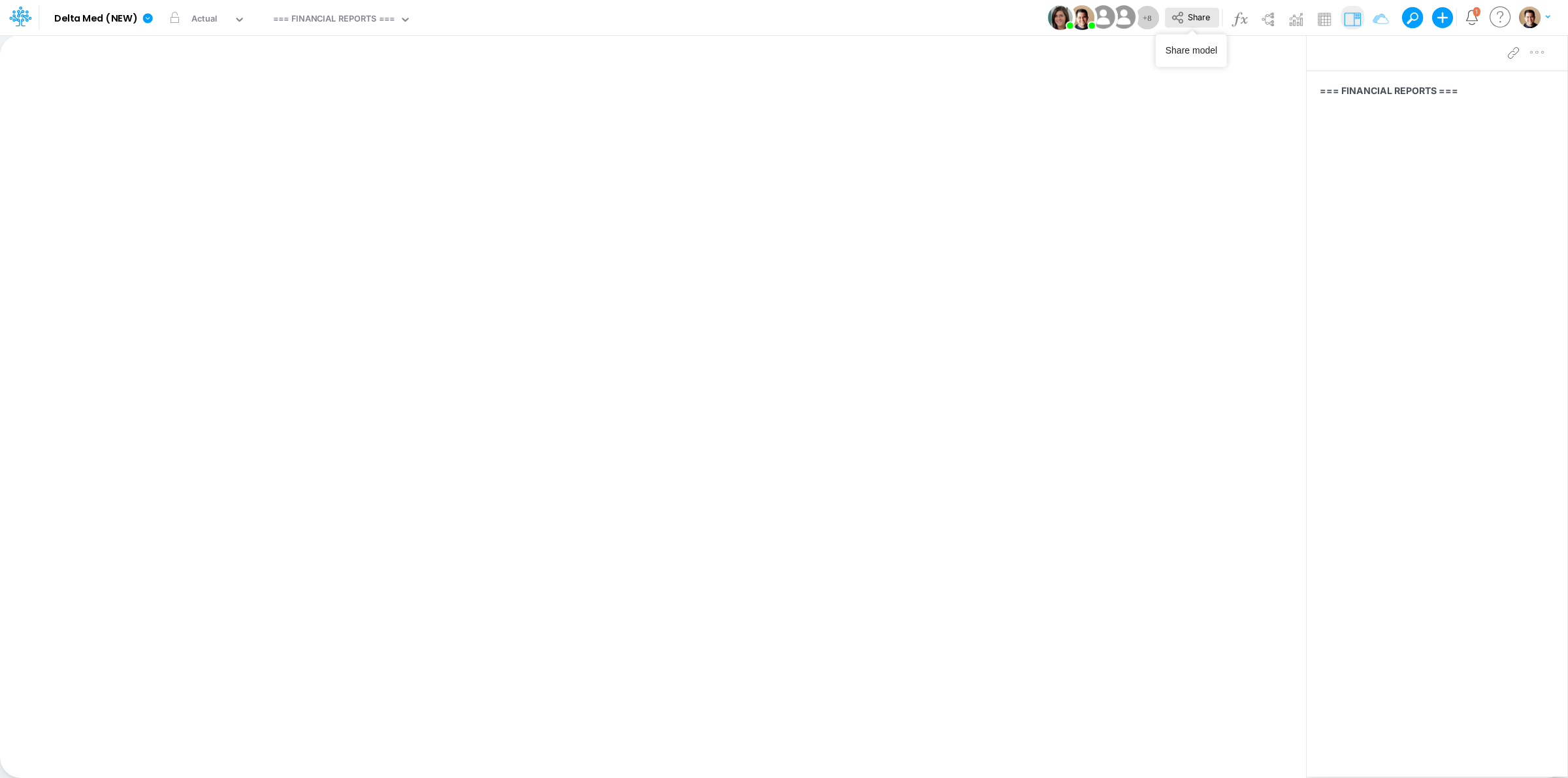
click at [1212, 11] on button "Share" at bounding box center [1192, 18] width 55 height 20
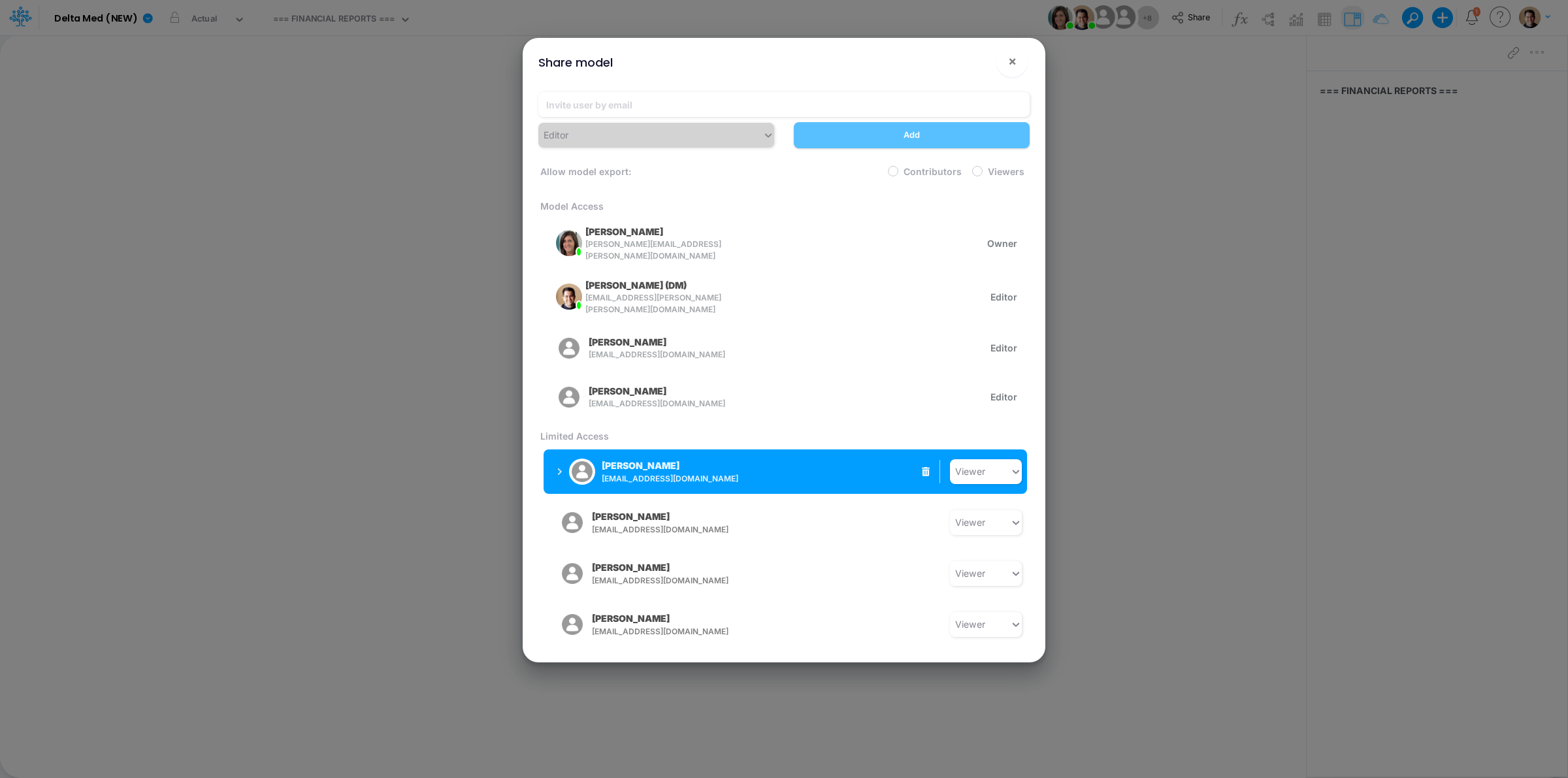
click at [555, 457] on button "Mike Stapf mstapf@deltamed.net" at bounding box center [646, 471] width 207 height 34
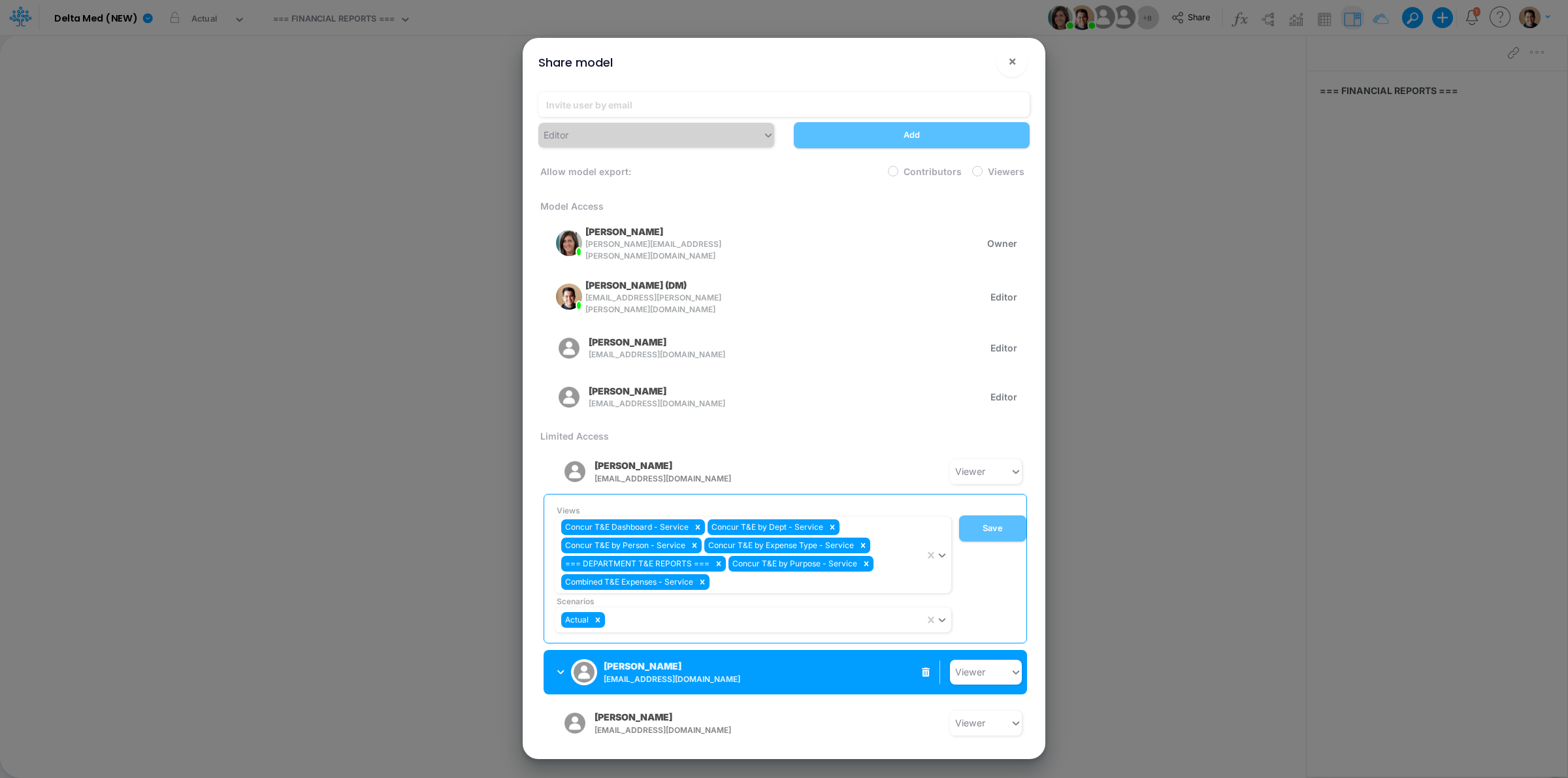
click at [558, 668] on icon "button" at bounding box center [560, 672] width 7 height 9
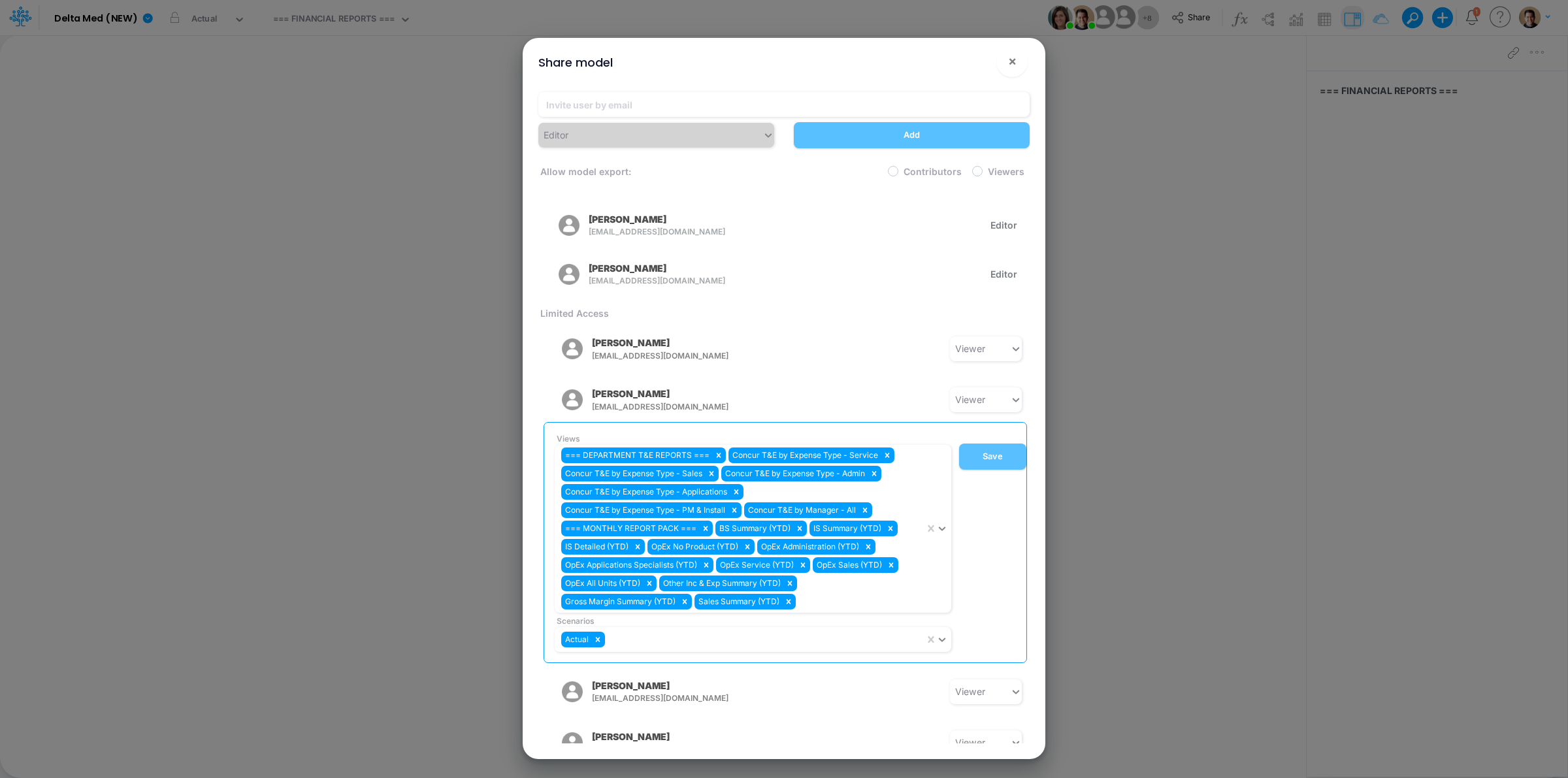
scroll to position [134, 0]
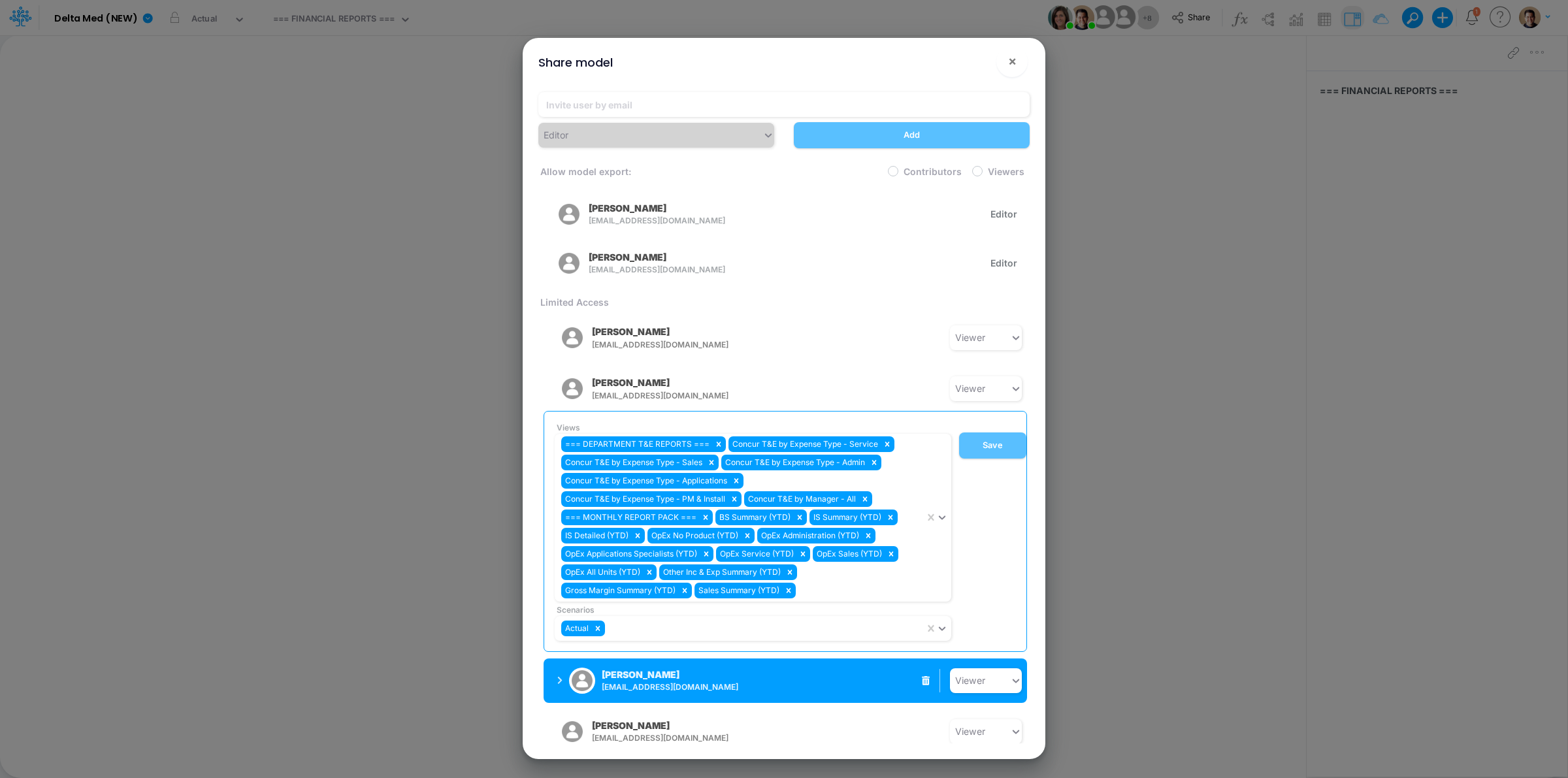
click at [573, 667] on img "button" at bounding box center [582, 680] width 26 height 26
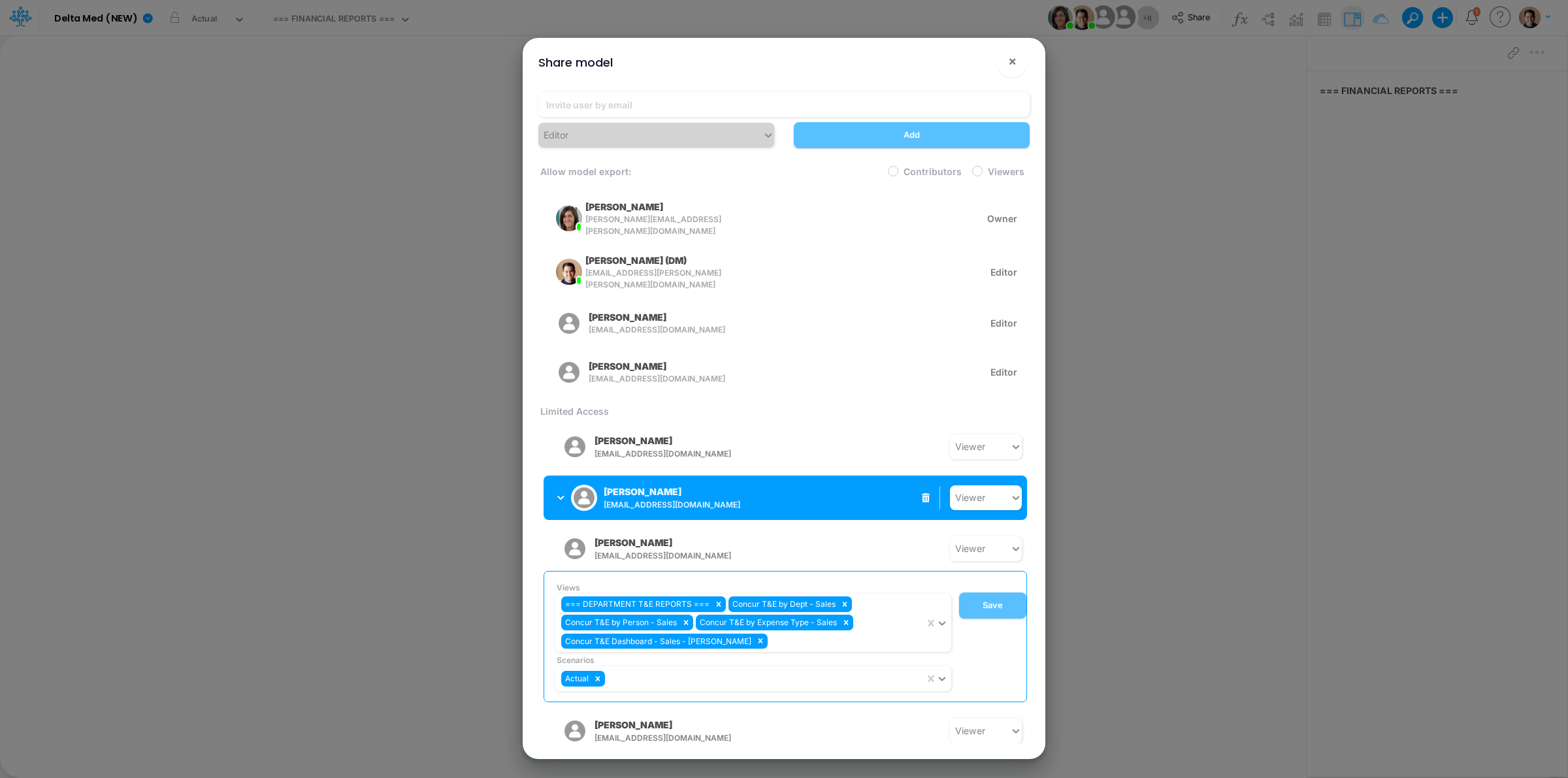
scroll to position [24, 0]
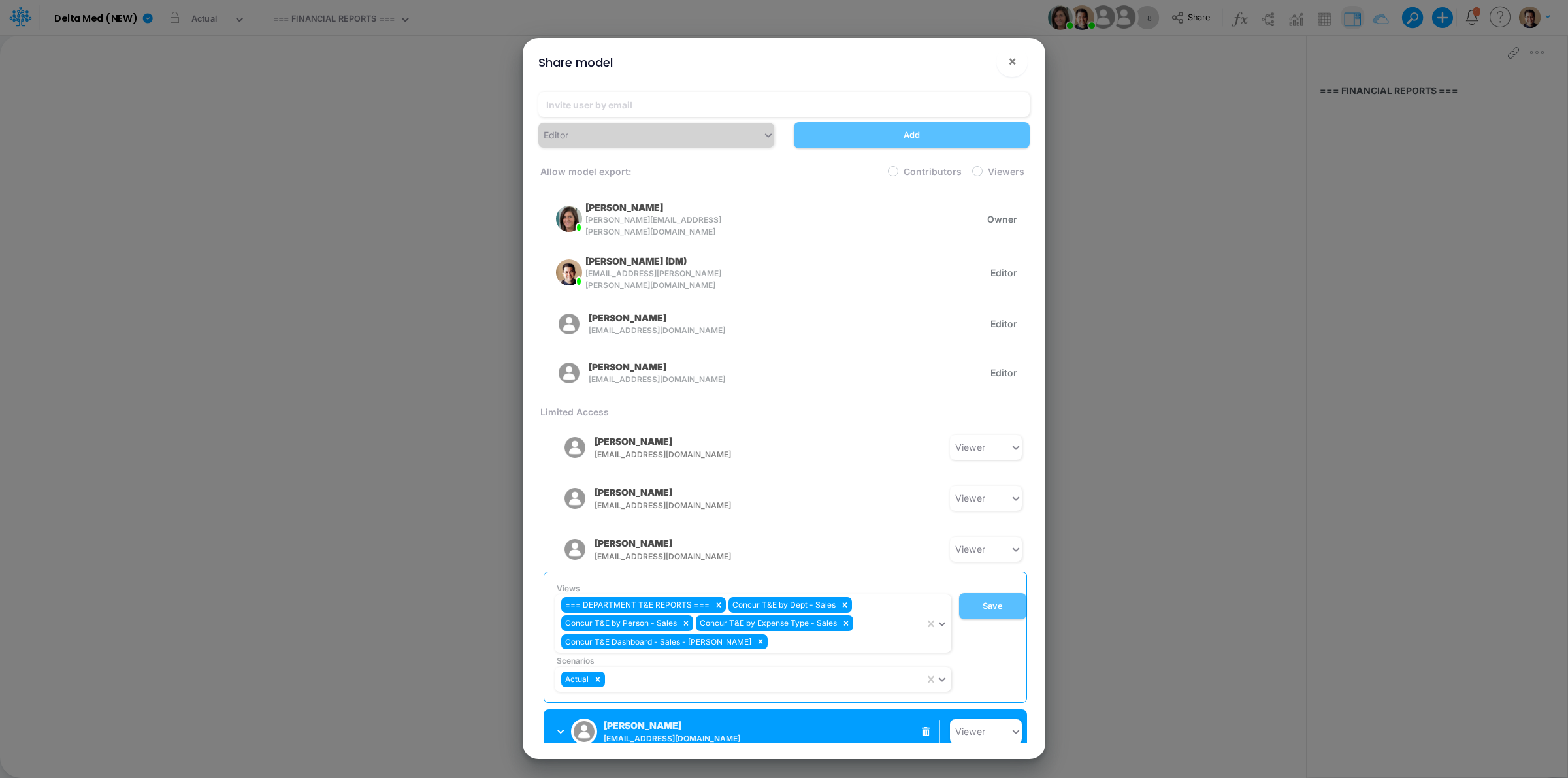
click at [559, 727] on icon "button" at bounding box center [560, 731] width 7 height 9
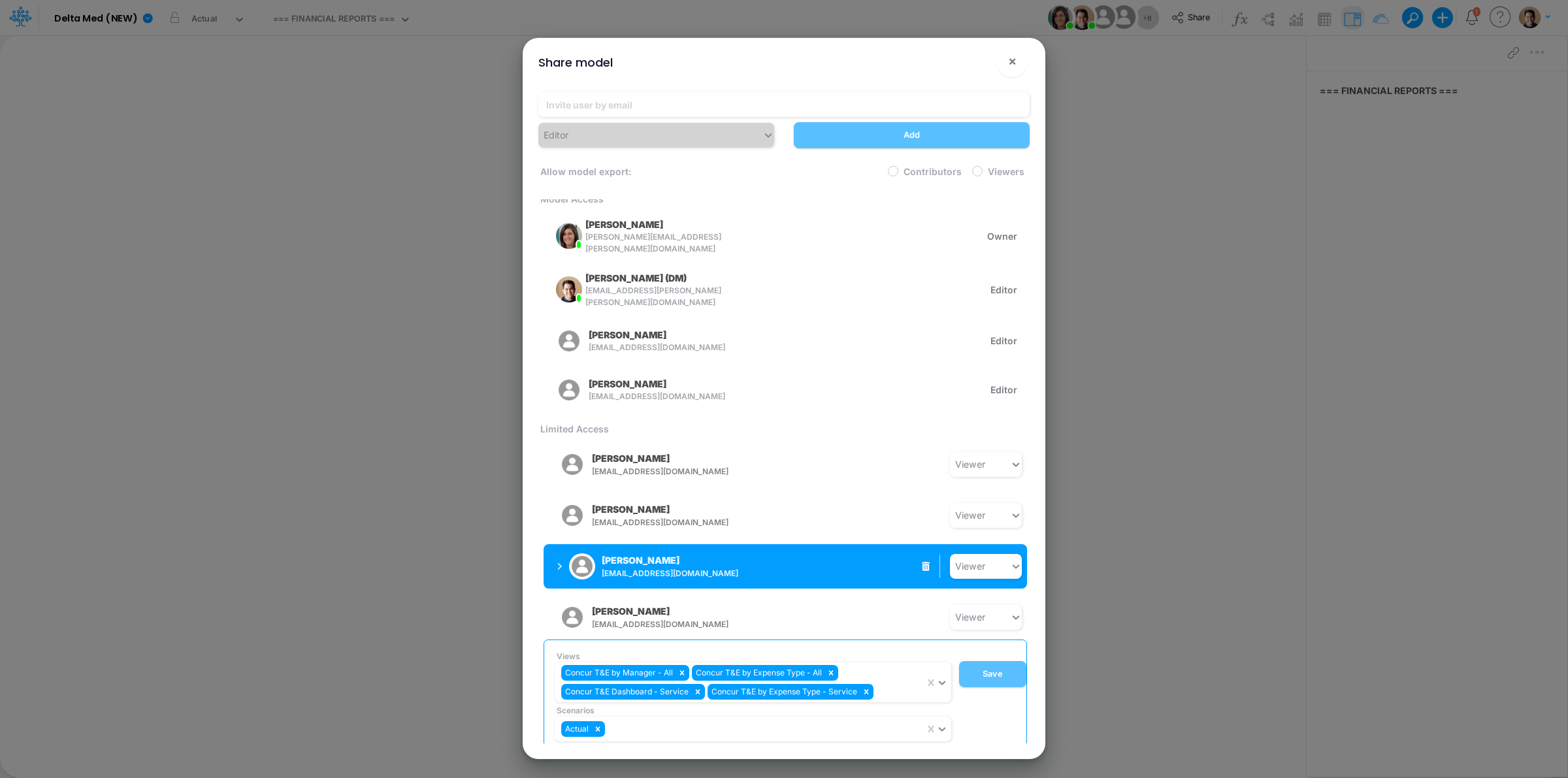
scroll to position [7, 0]
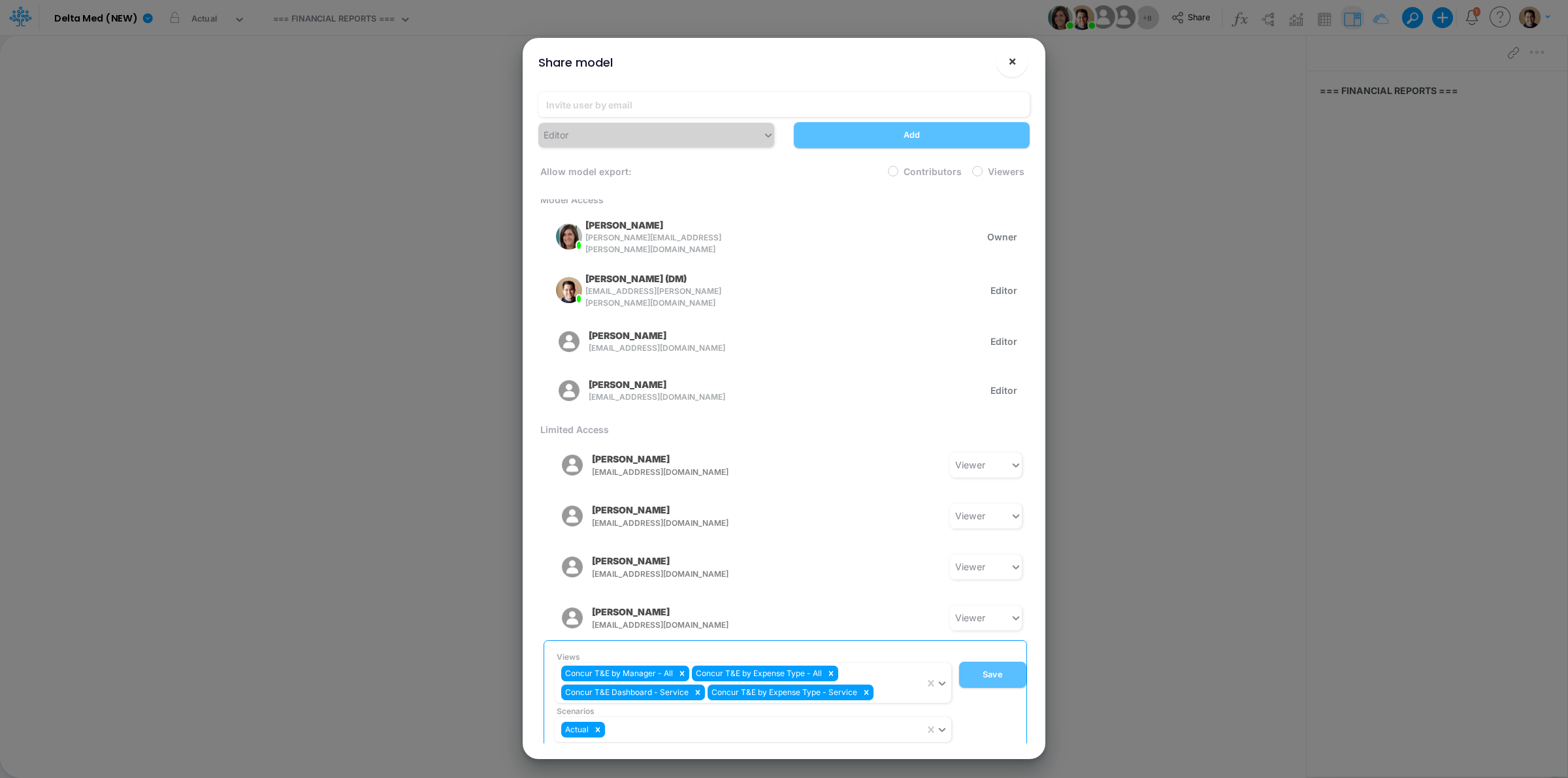
click at [1015, 56] on span "×" at bounding box center [1012, 61] width 9 height 16
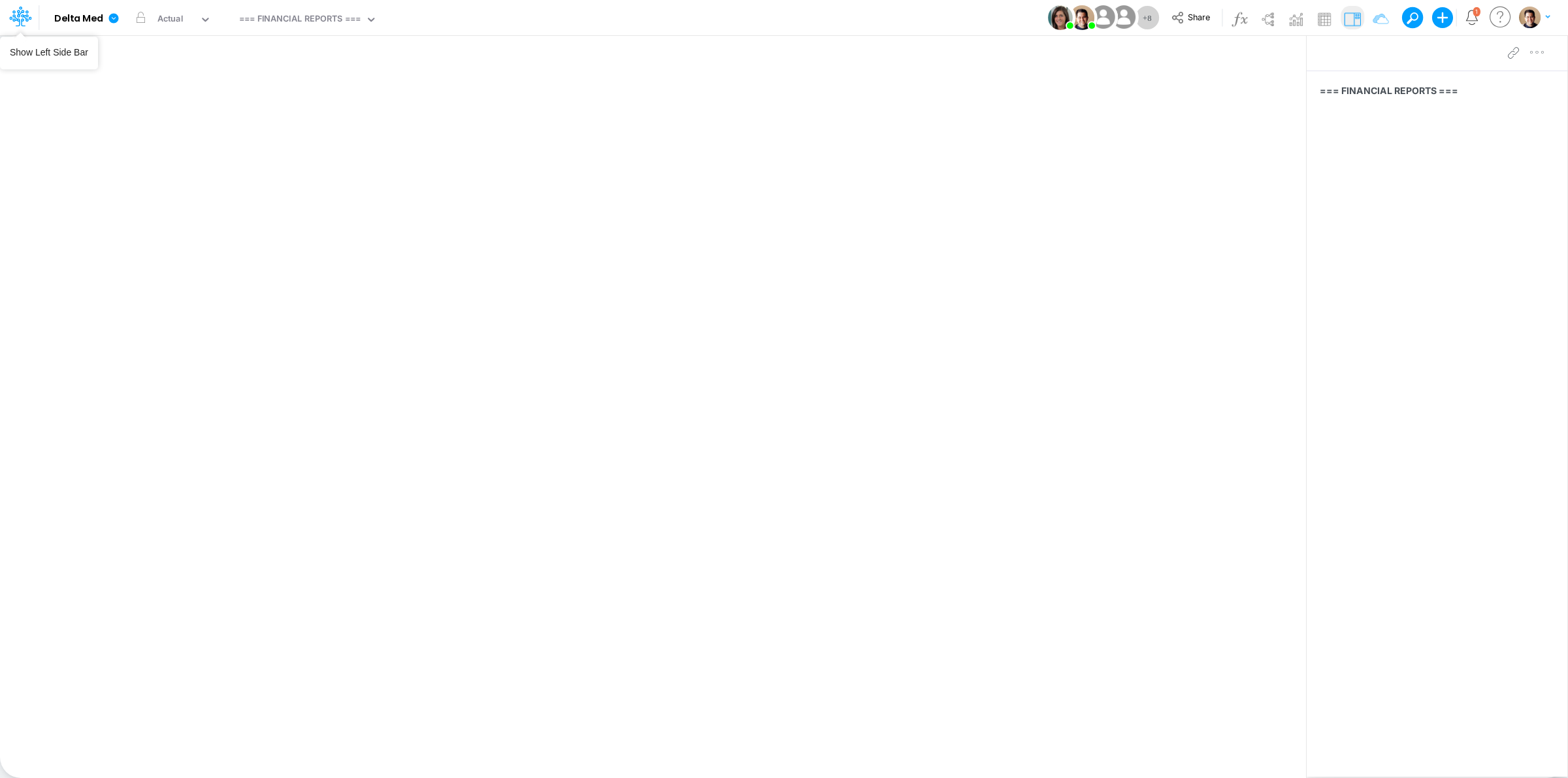
click at [11, 18] on icon at bounding box center [18, 18] width 19 height 7
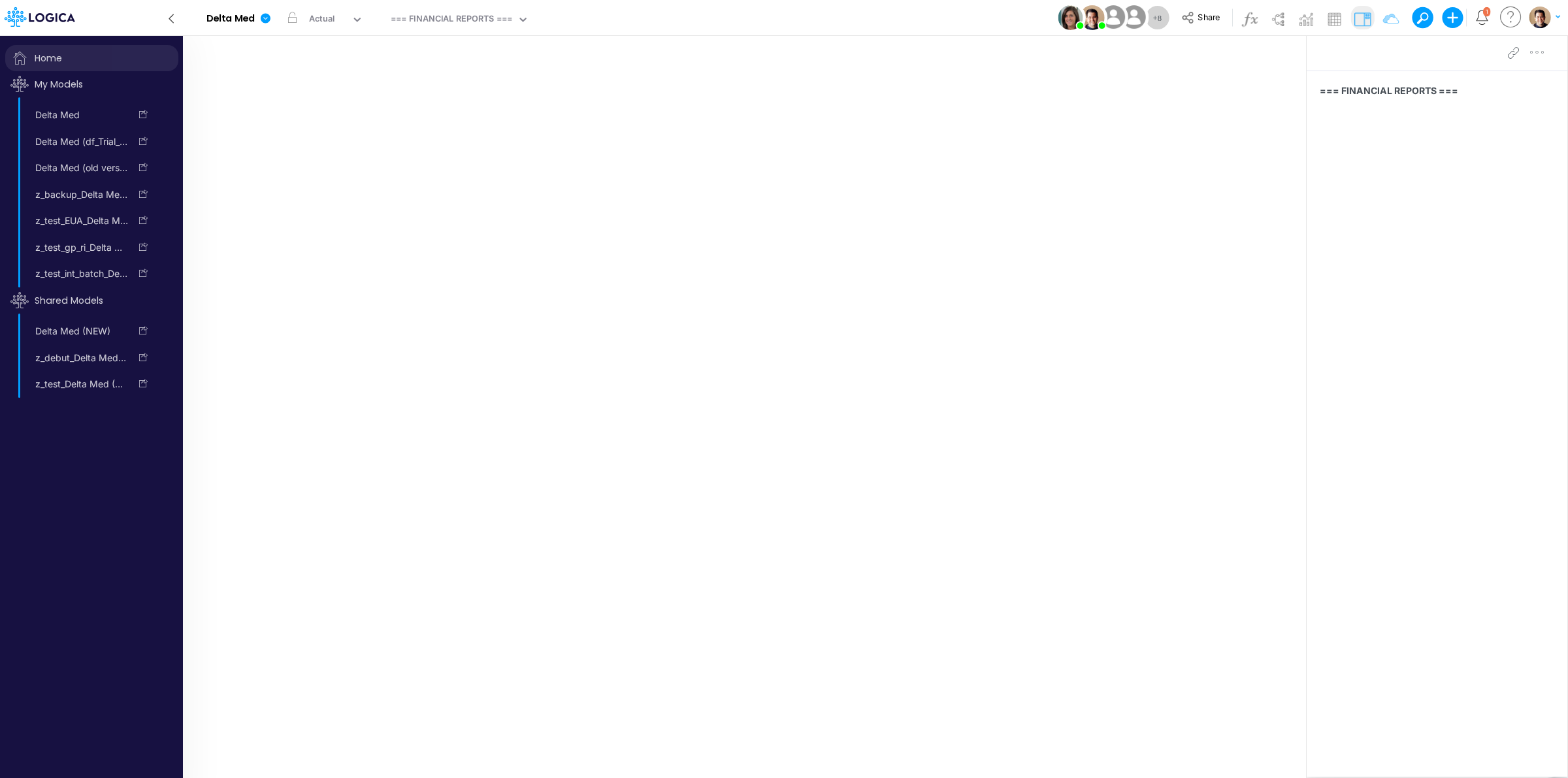
click at [60, 56] on span "Home" at bounding box center [92, 58] width 173 height 26
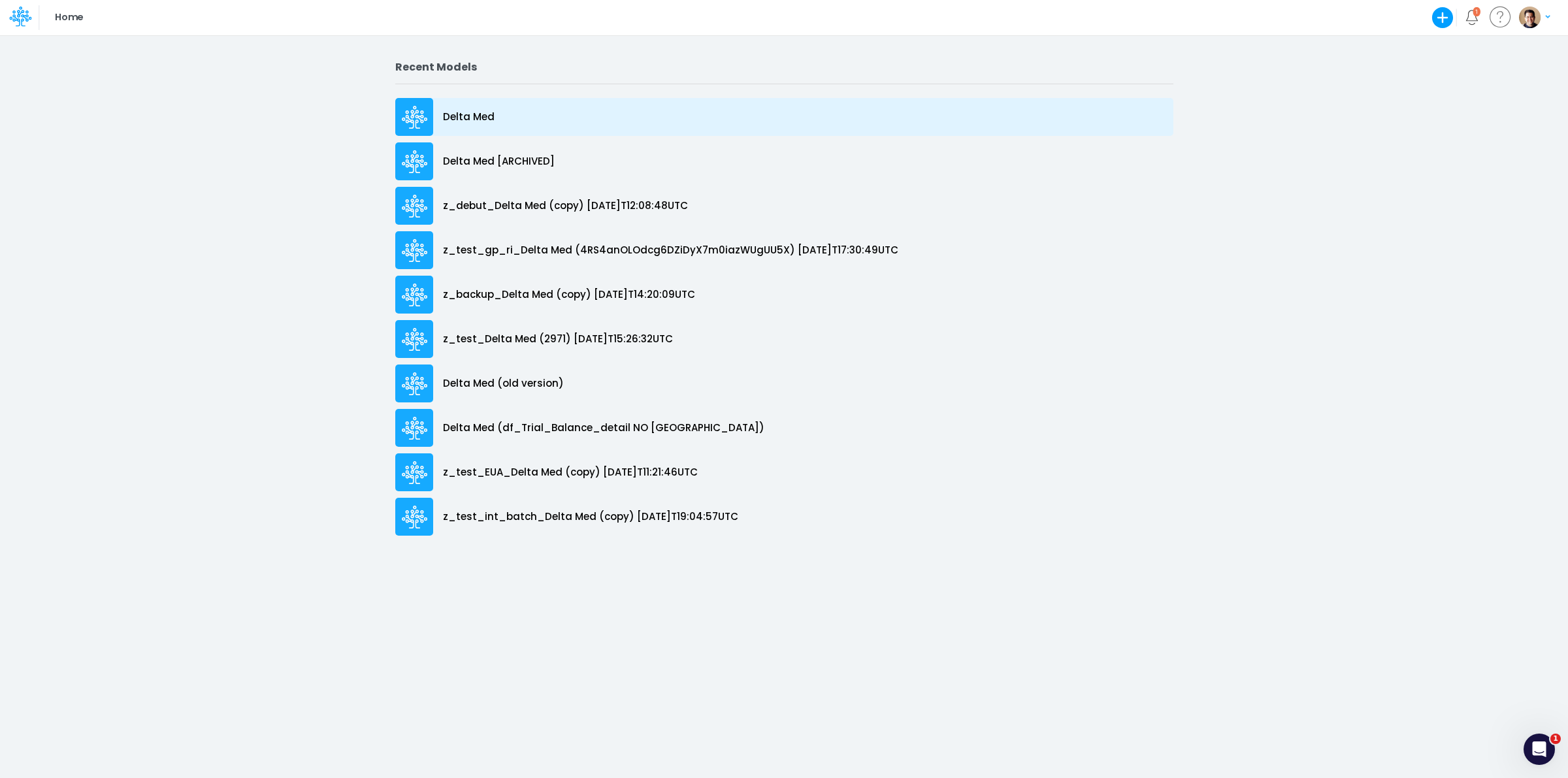
click at [483, 118] on p "Delta Med" at bounding box center [468, 117] width 52 height 15
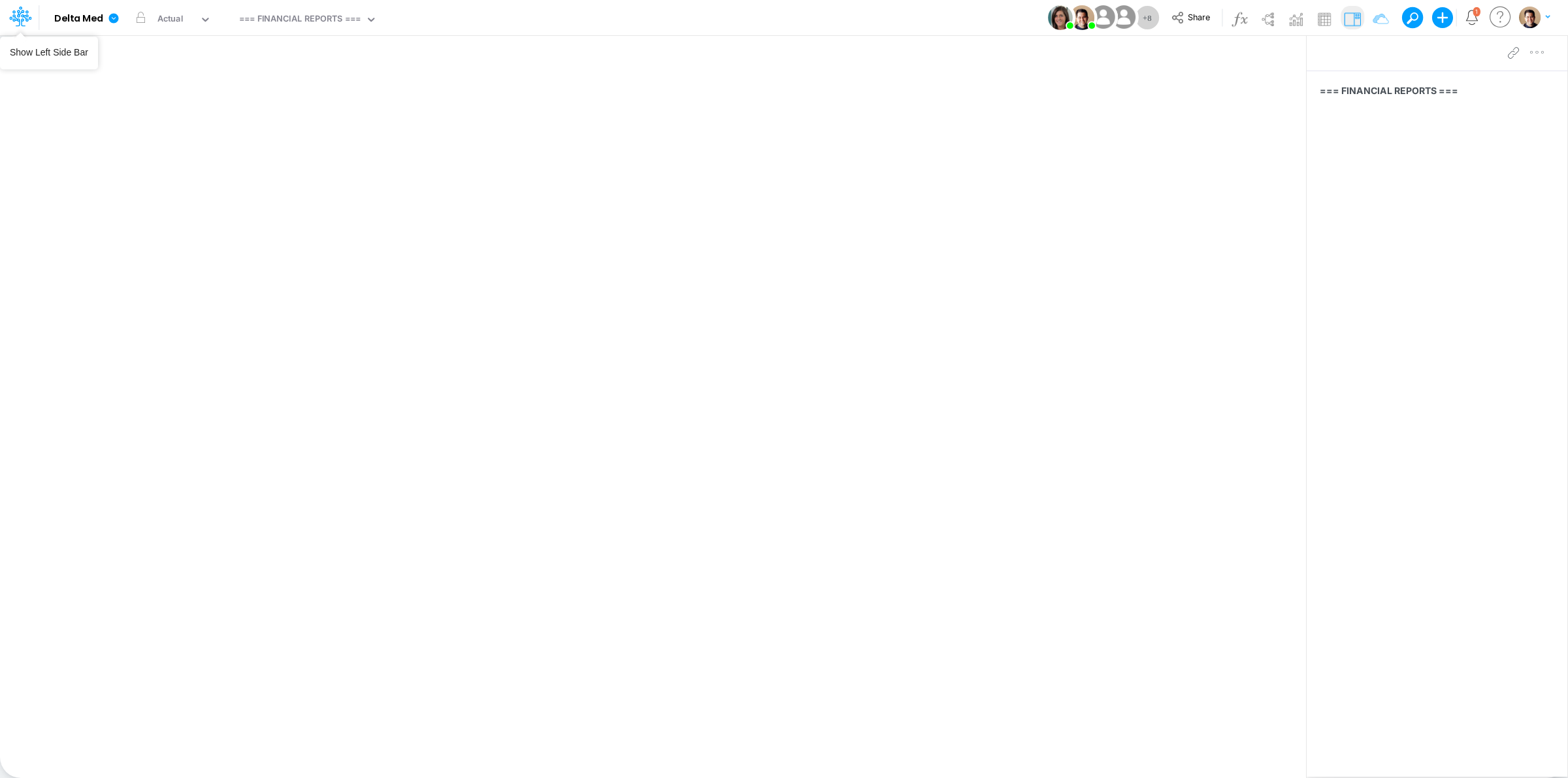
click at [24, 17] on icon at bounding box center [18, 18] width 19 height 7
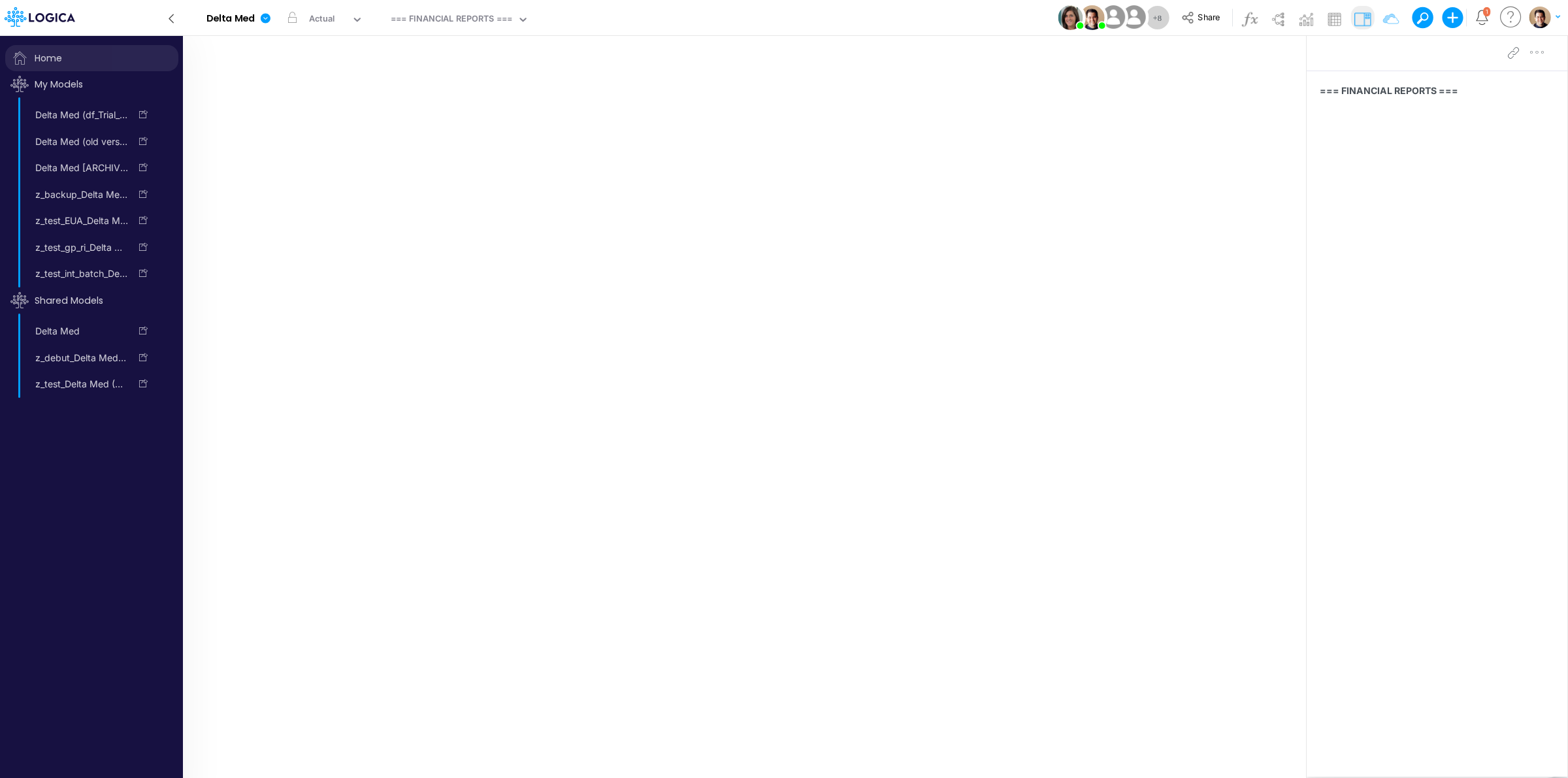
click at [60, 58] on span "Home" at bounding box center [92, 58] width 173 height 26
